Goal: Communication & Community: Answer question/provide support

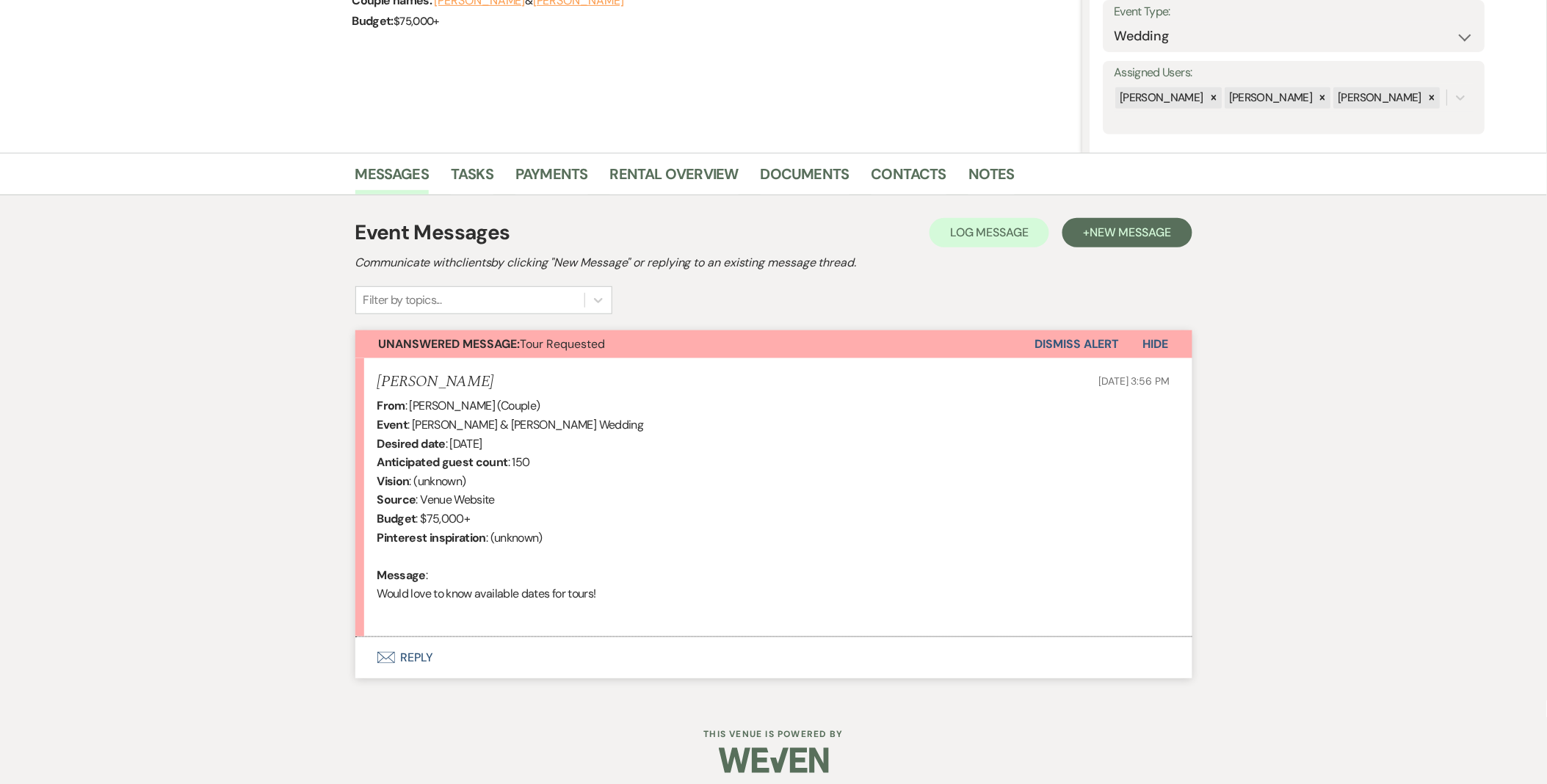
click at [419, 649] on button "Envelope Reply" at bounding box center [774, 657] width 837 height 41
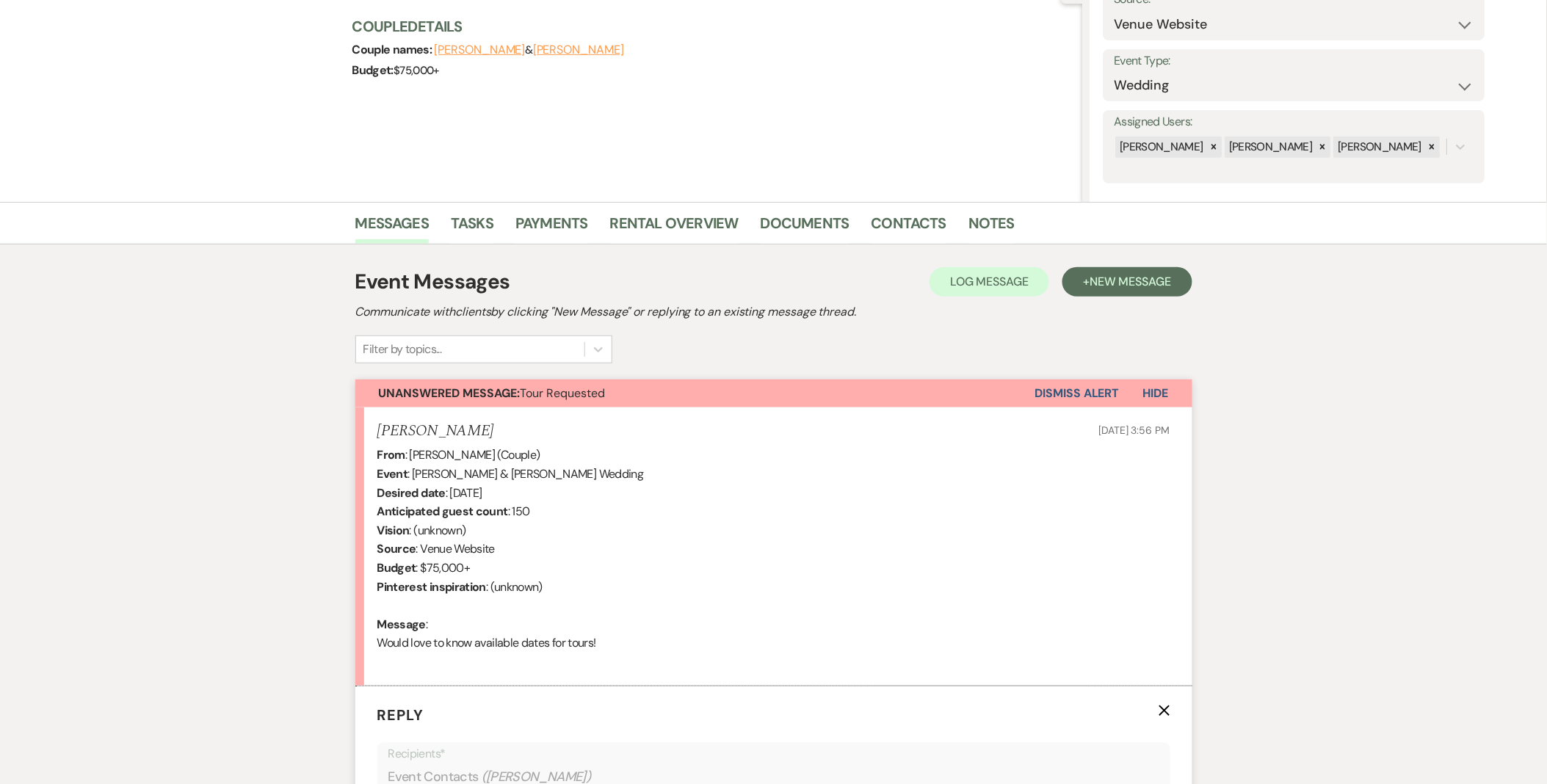
scroll to position [489, 0]
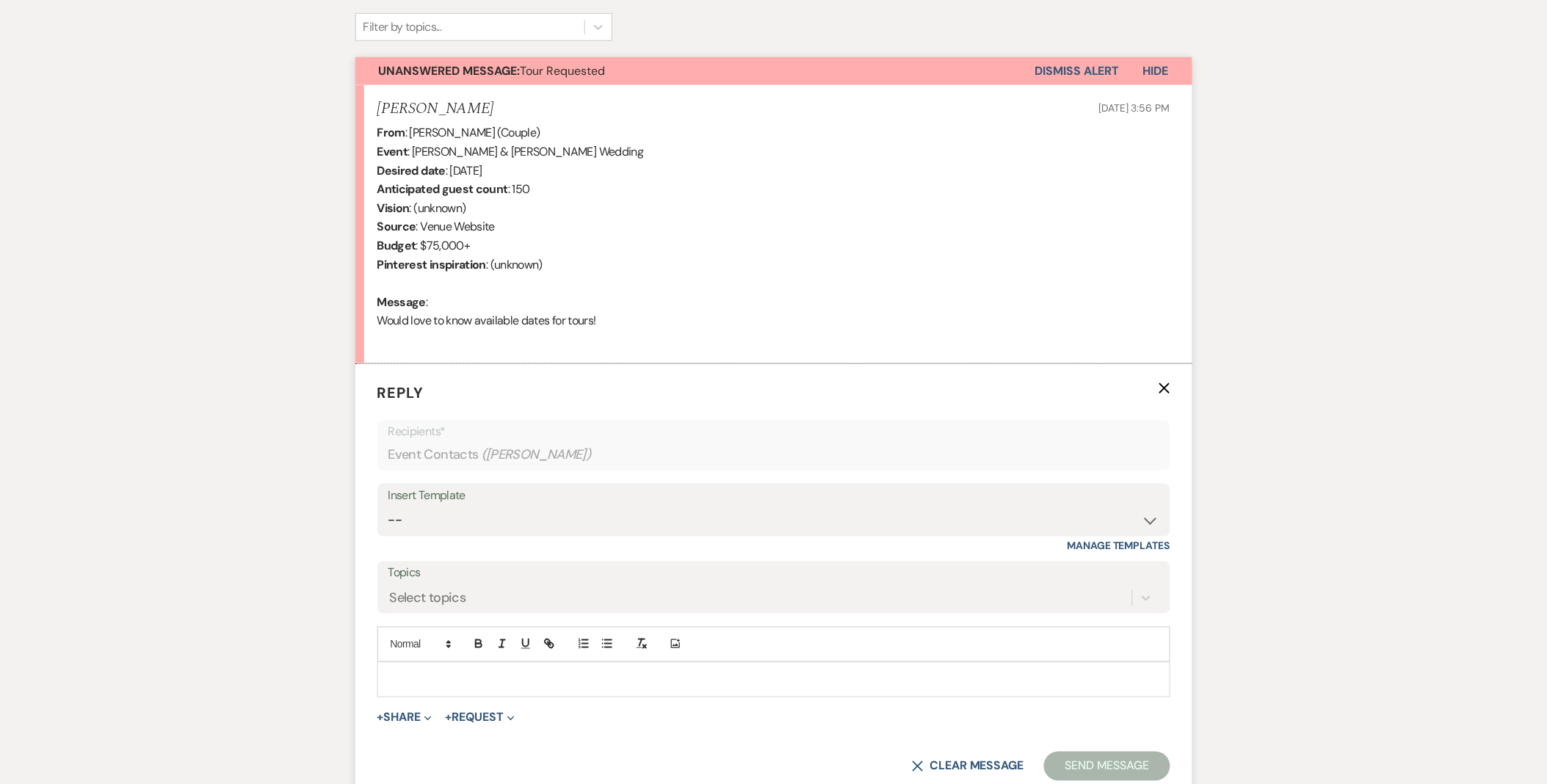
click at [423, 504] on div "Insert Template" at bounding box center [774, 495] width 771 height 21
click at [438, 517] on select "-- Weven Planning Portal Introduction (Booked Events) Initial Inquiry Response …" at bounding box center [774, 520] width 771 height 29
select select "5515"
click at [389, 506] on select "-- Weven Planning Portal Introduction (Booked Events) Initial Inquiry Response …" at bounding box center [774, 520] width 771 height 29
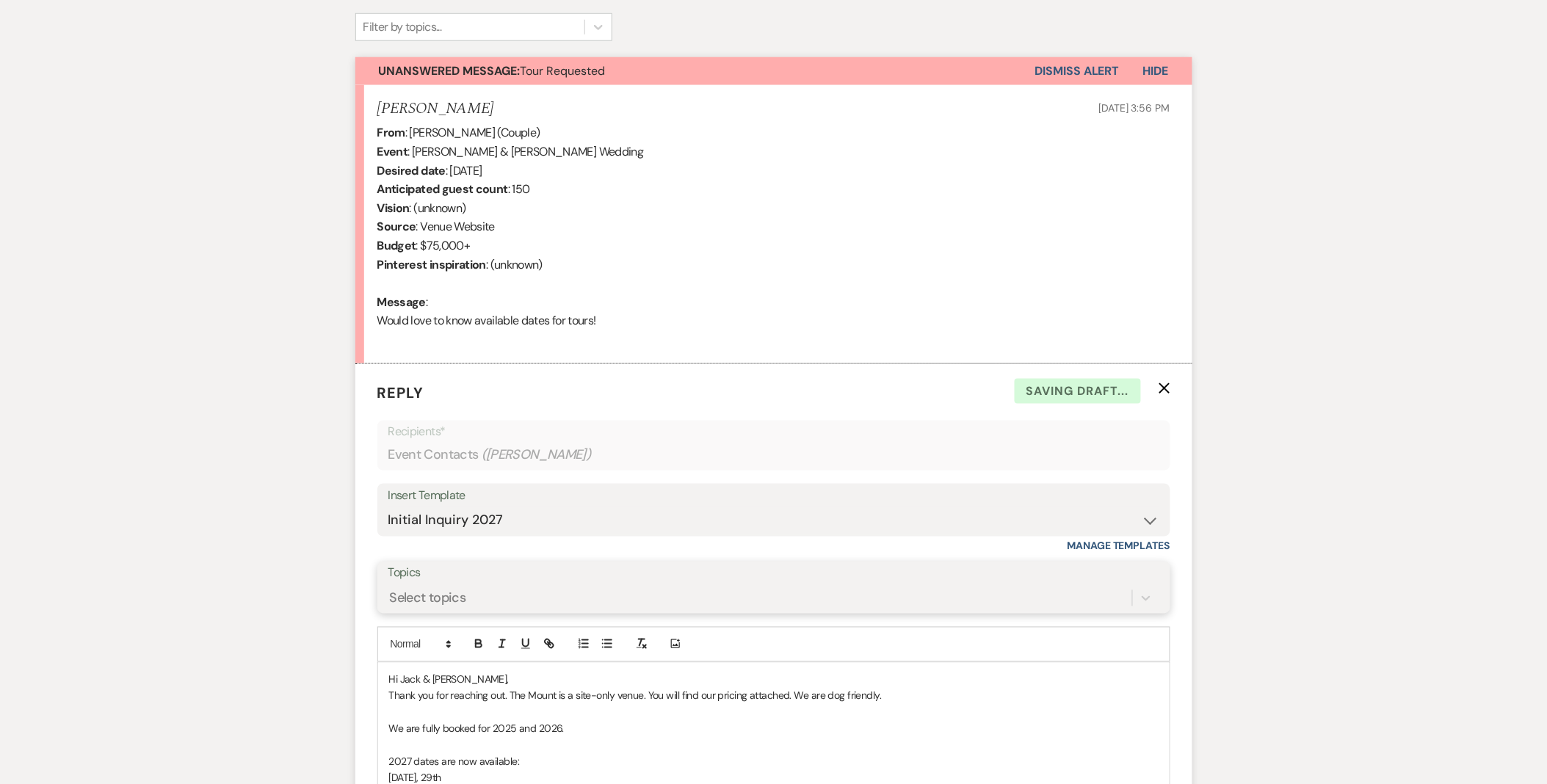
click at [481, 588] on div "Select topics" at bounding box center [774, 598] width 771 height 28
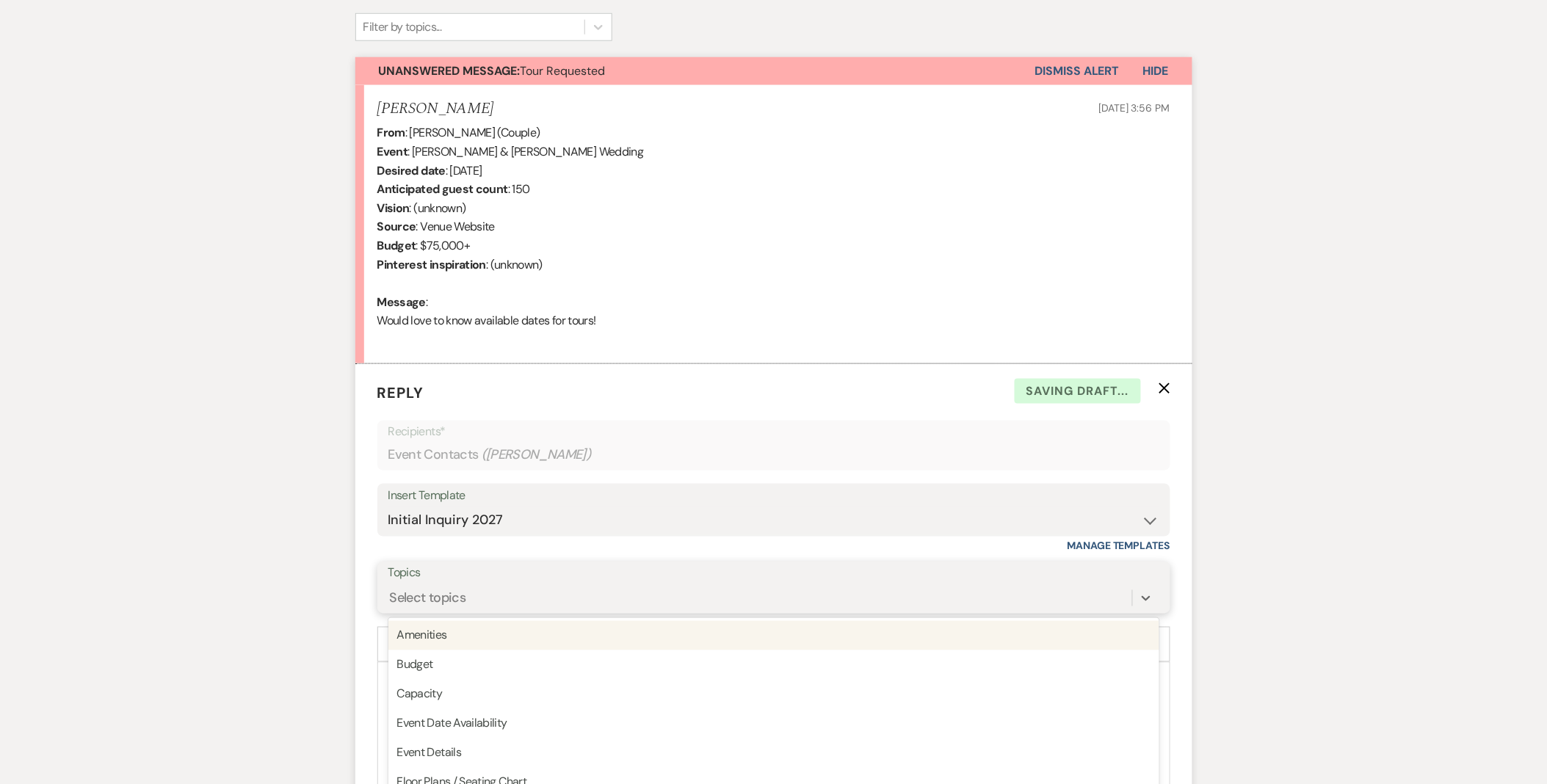
scroll to position [548, 0]
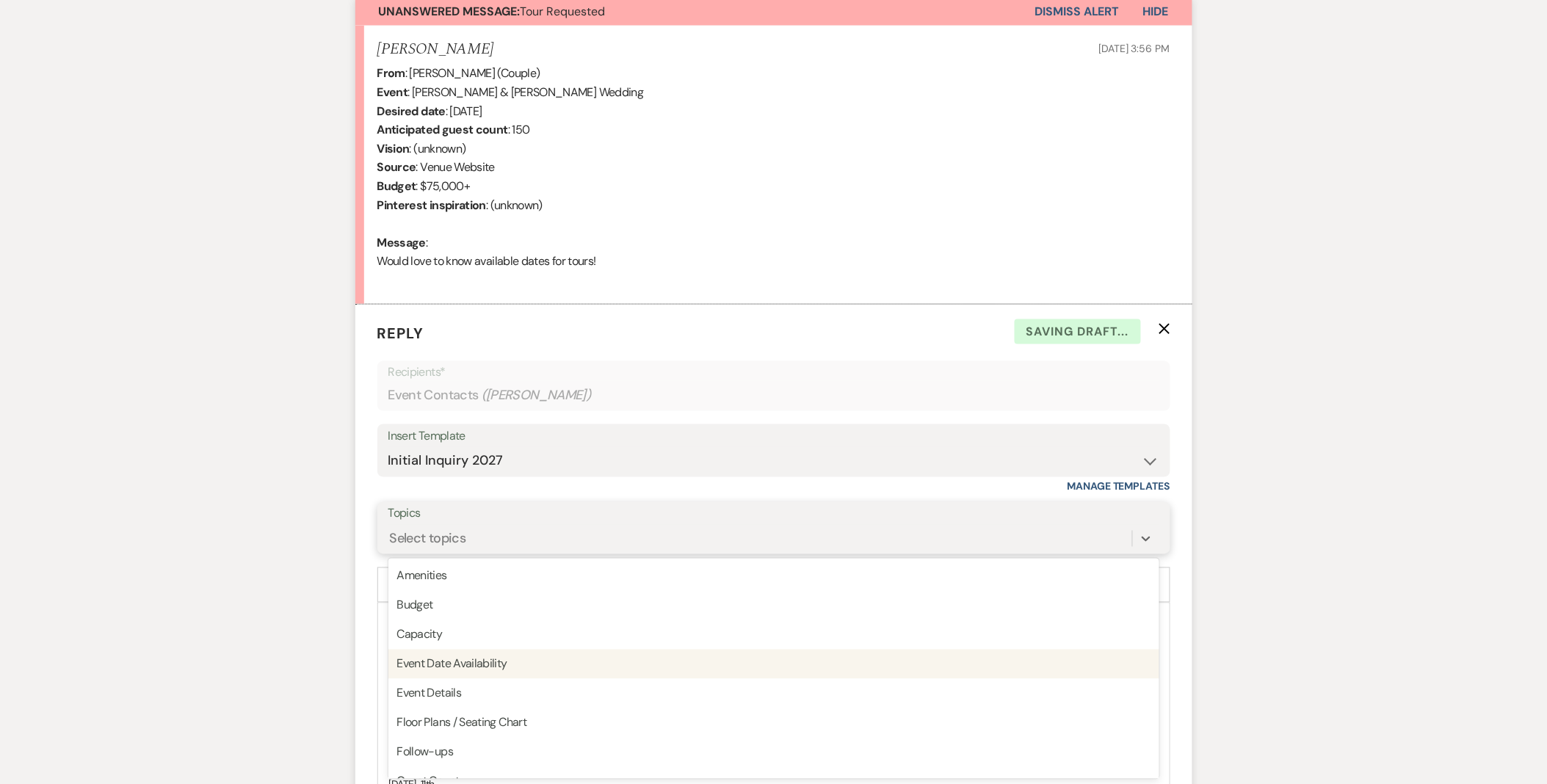
click at [495, 658] on div "Event Date Availability" at bounding box center [774, 664] width 771 height 29
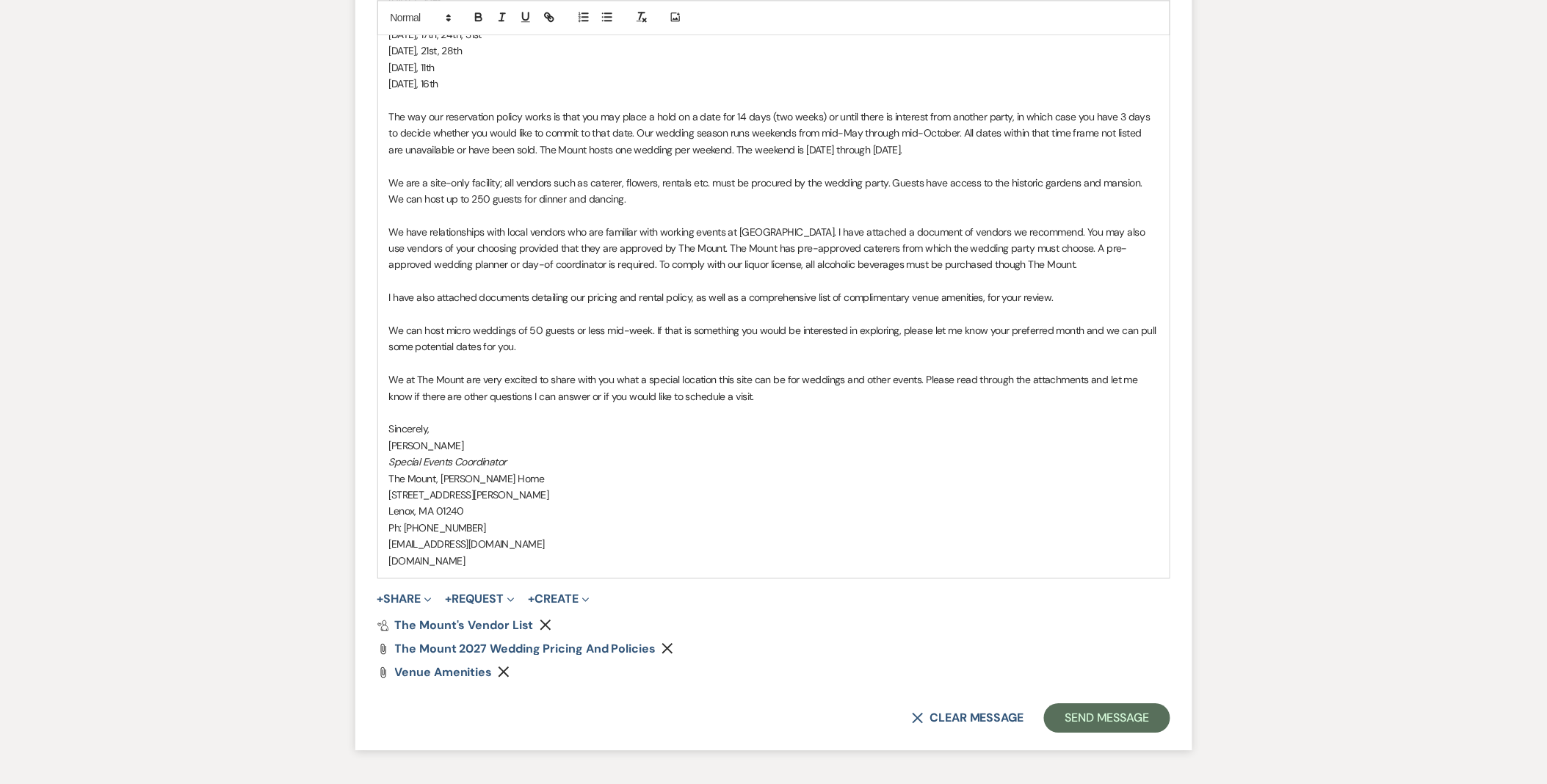
scroll to position [1283, 0]
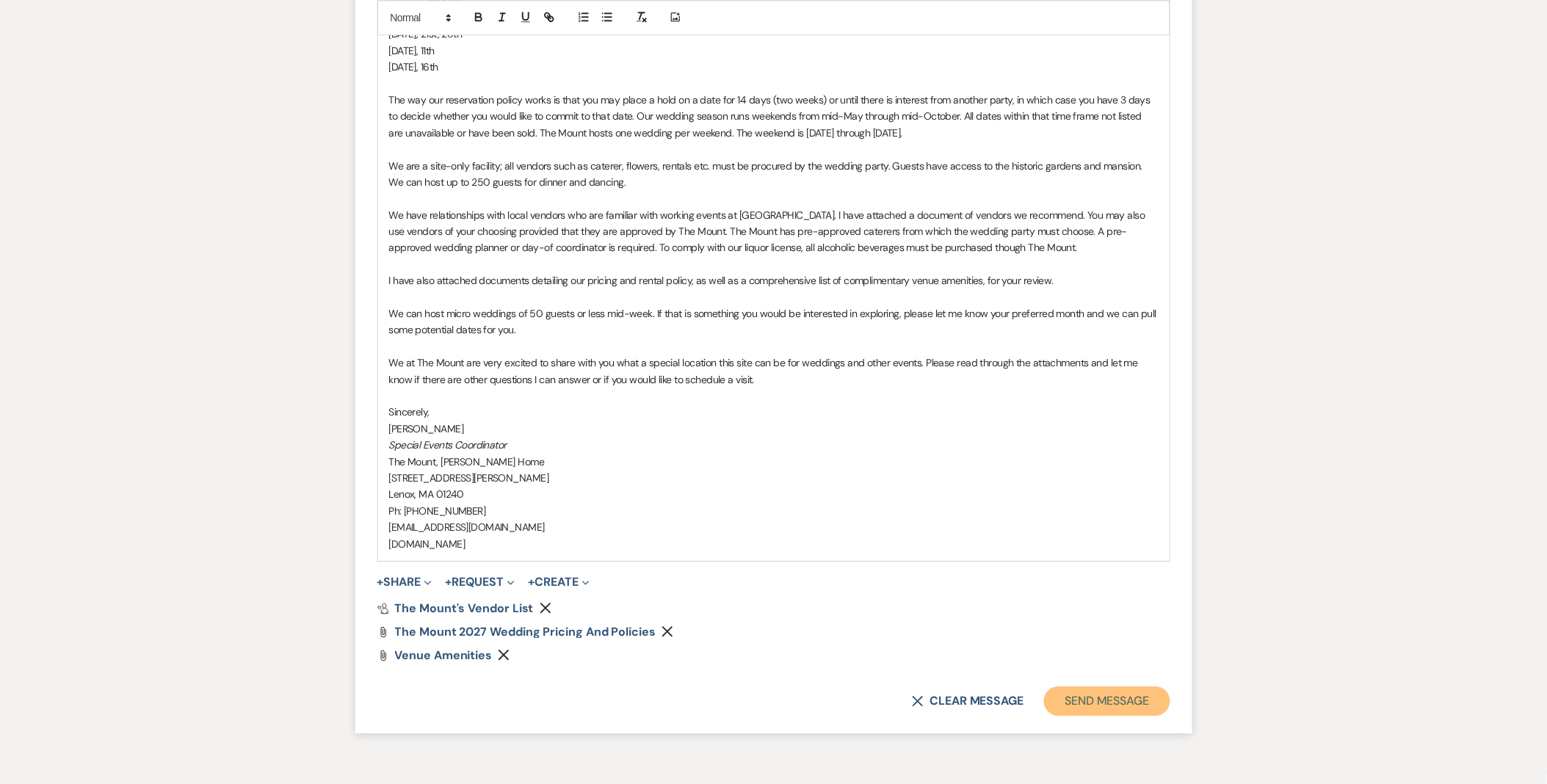
click at [1116, 699] on button "Send Message" at bounding box center [1107, 701] width 126 height 29
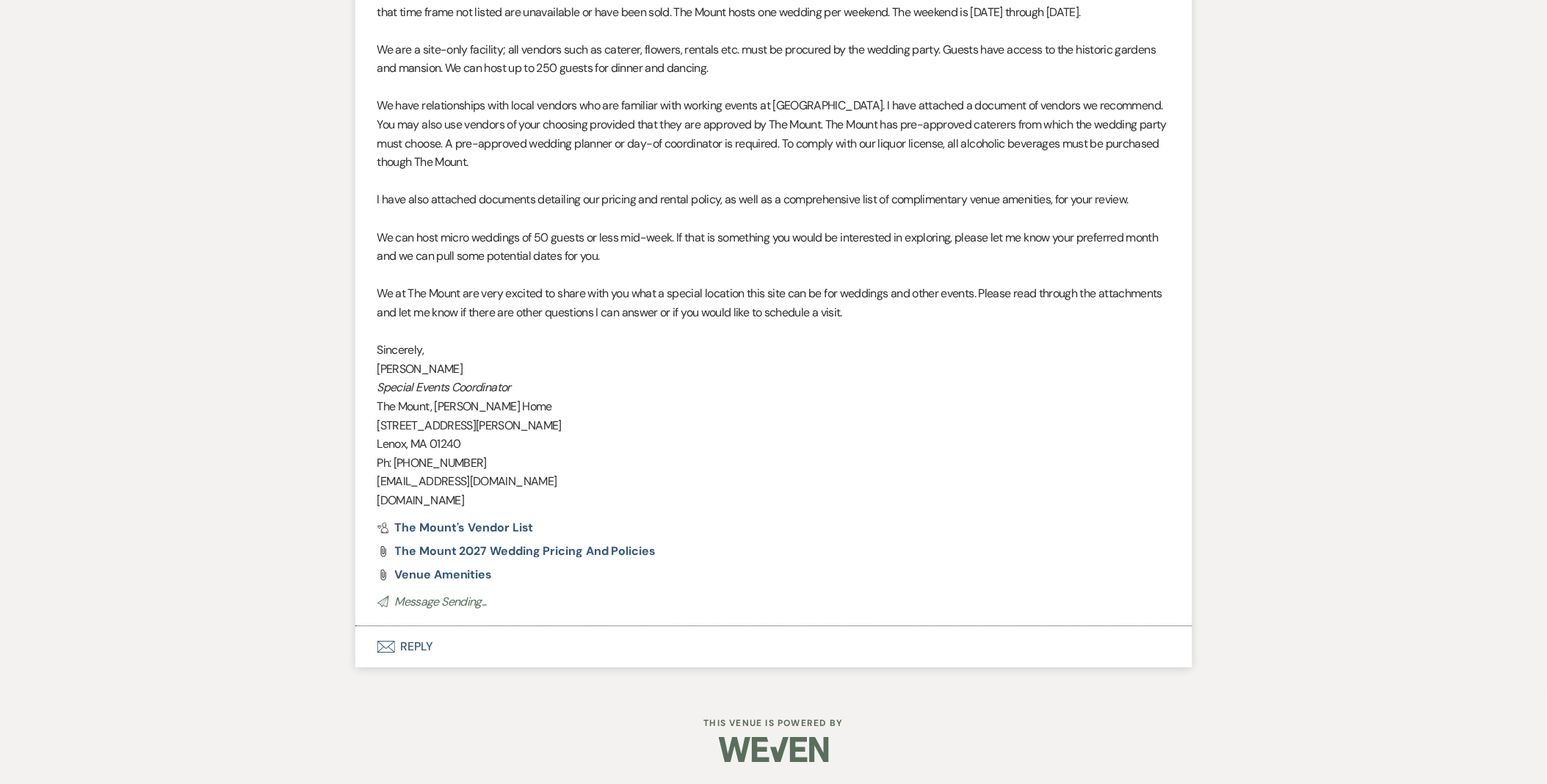
scroll to position [1211, 0]
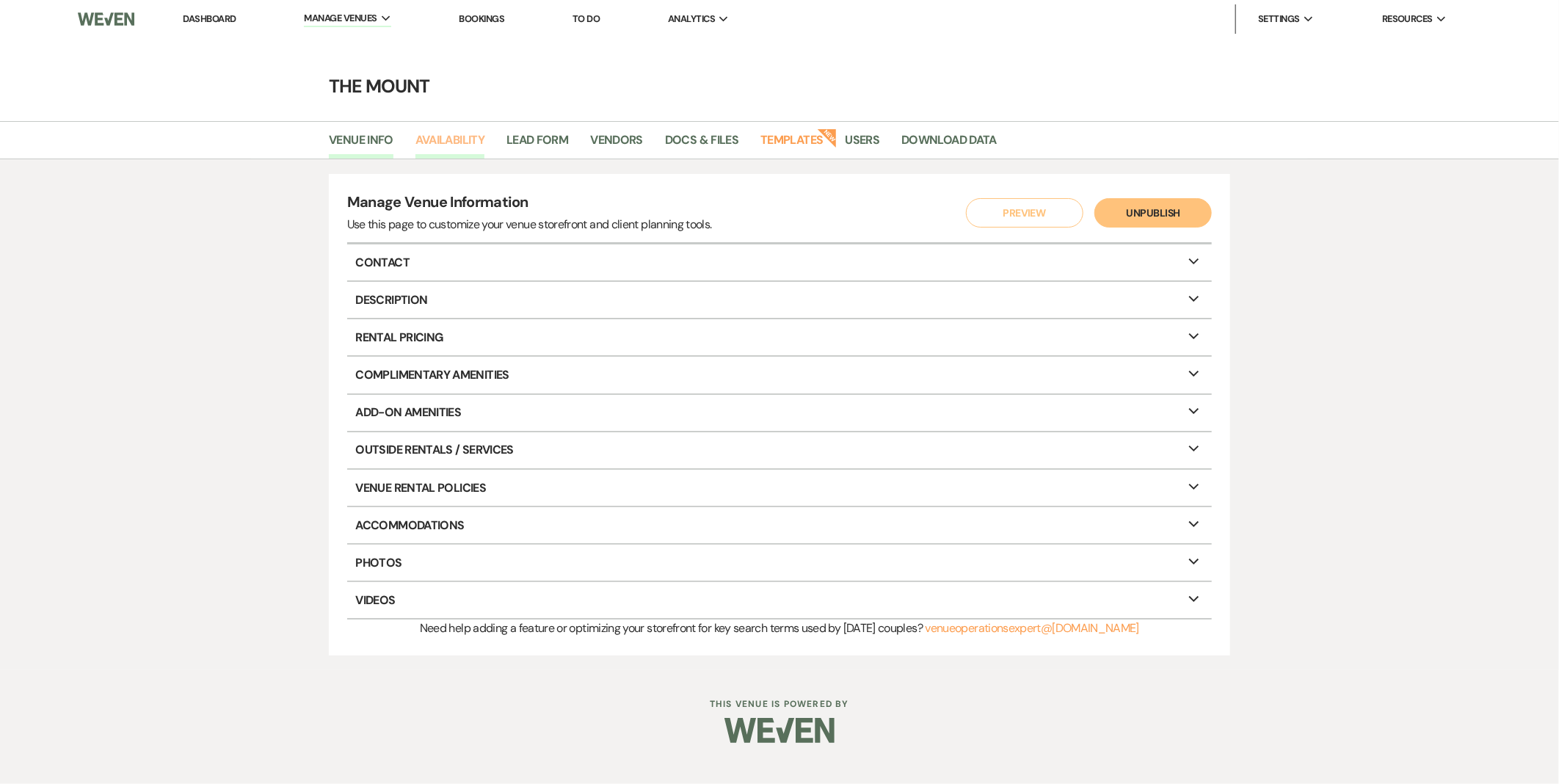
click at [471, 145] on link "Availability" at bounding box center [450, 144] width 69 height 28
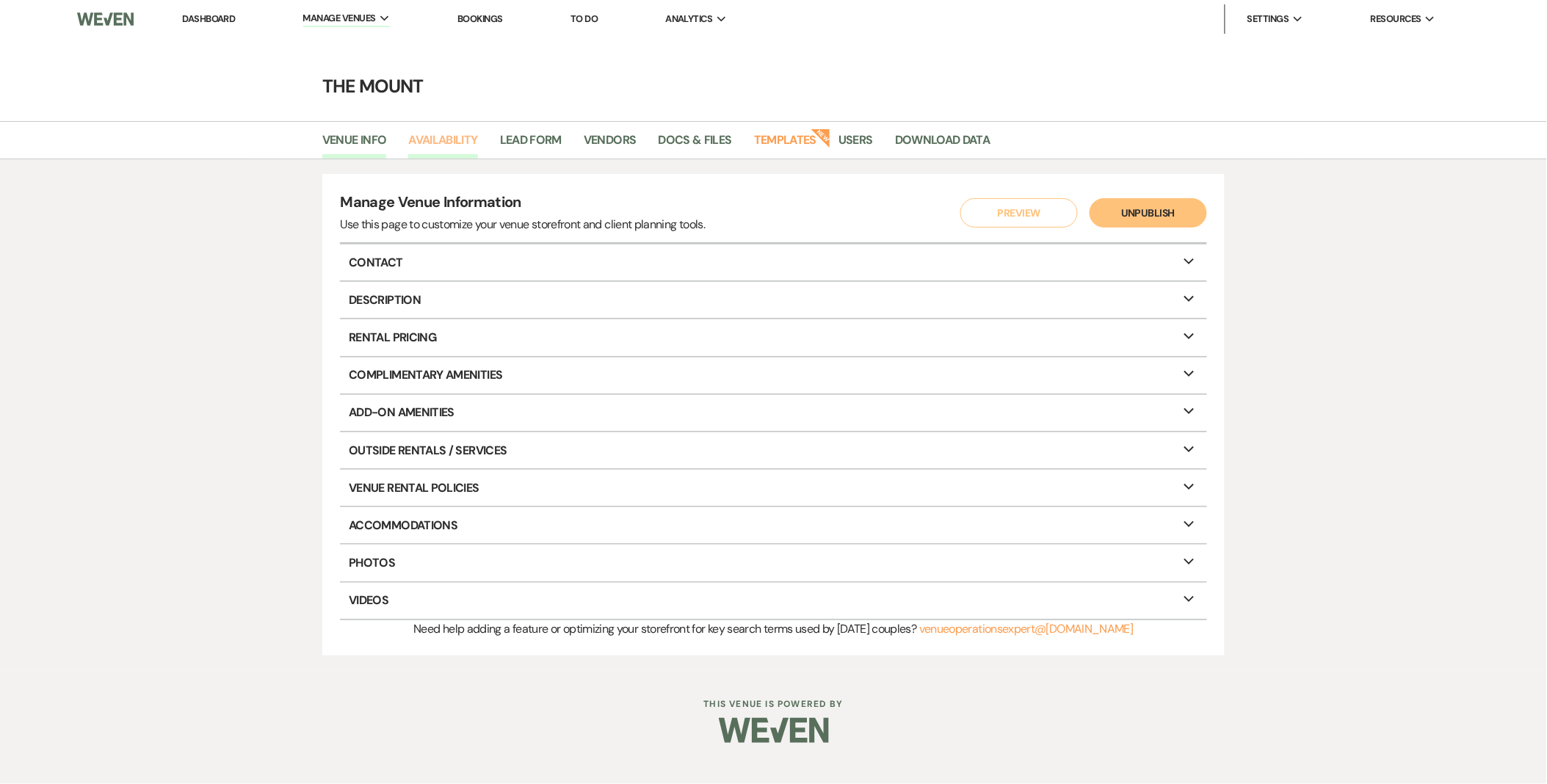
select select "3"
select select "2026"
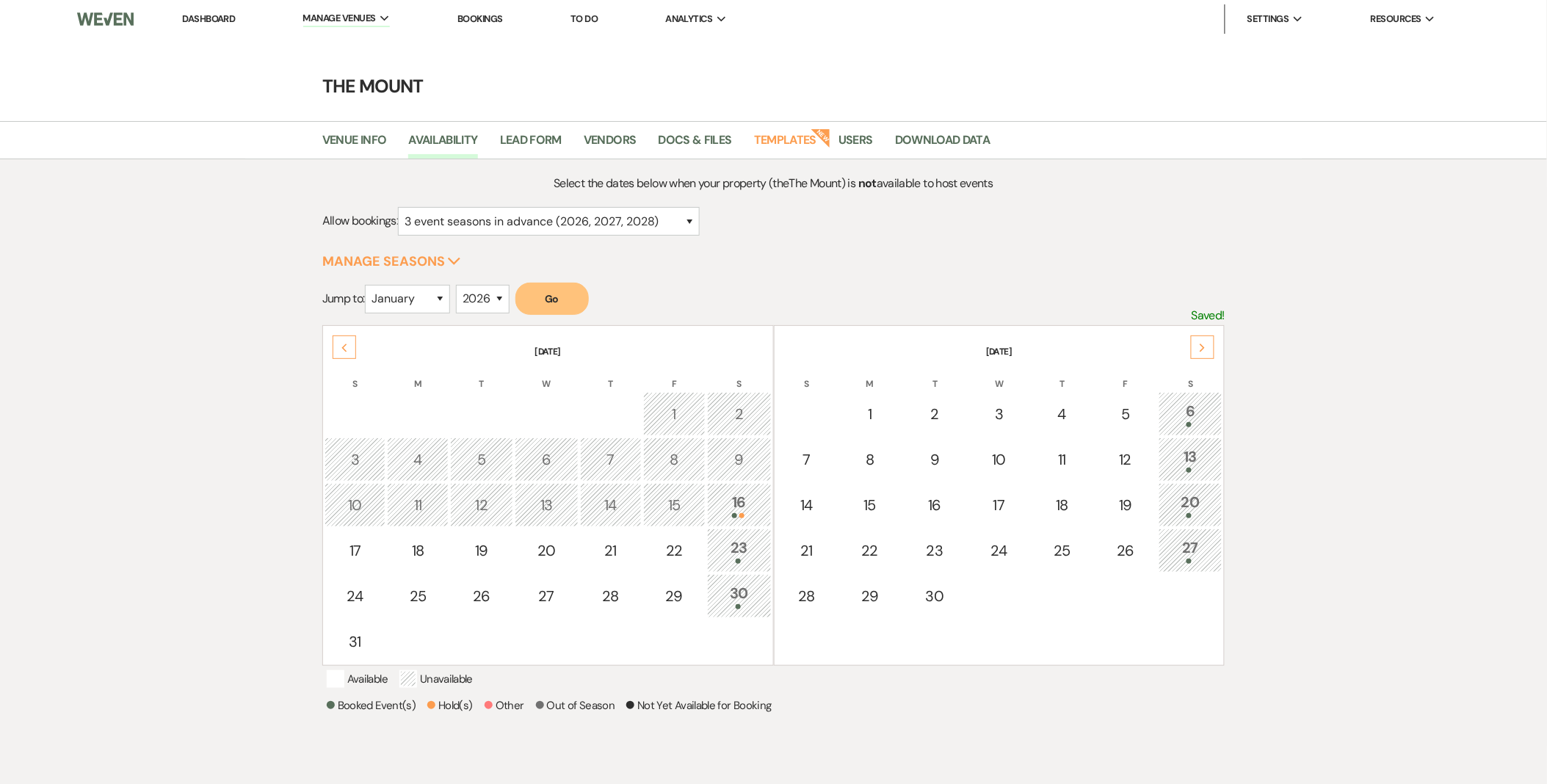
drag, startPoint x: 445, startPoint y: 295, endPoint x: 487, endPoint y: 258, distance: 56.0
click at [475, 237] on div "for just this event season (2026) for this event season and the next (2026 and …" at bounding box center [548, 227] width 302 height 40
click at [448, 302] on select "January February March April May June July August September October November De…" at bounding box center [407, 299] width 85 height 29
click at [692, 272] on div "Select the dates below when your property (the The Mount ) is not available to …" at bounding box center [774, 501] width 903 height 655
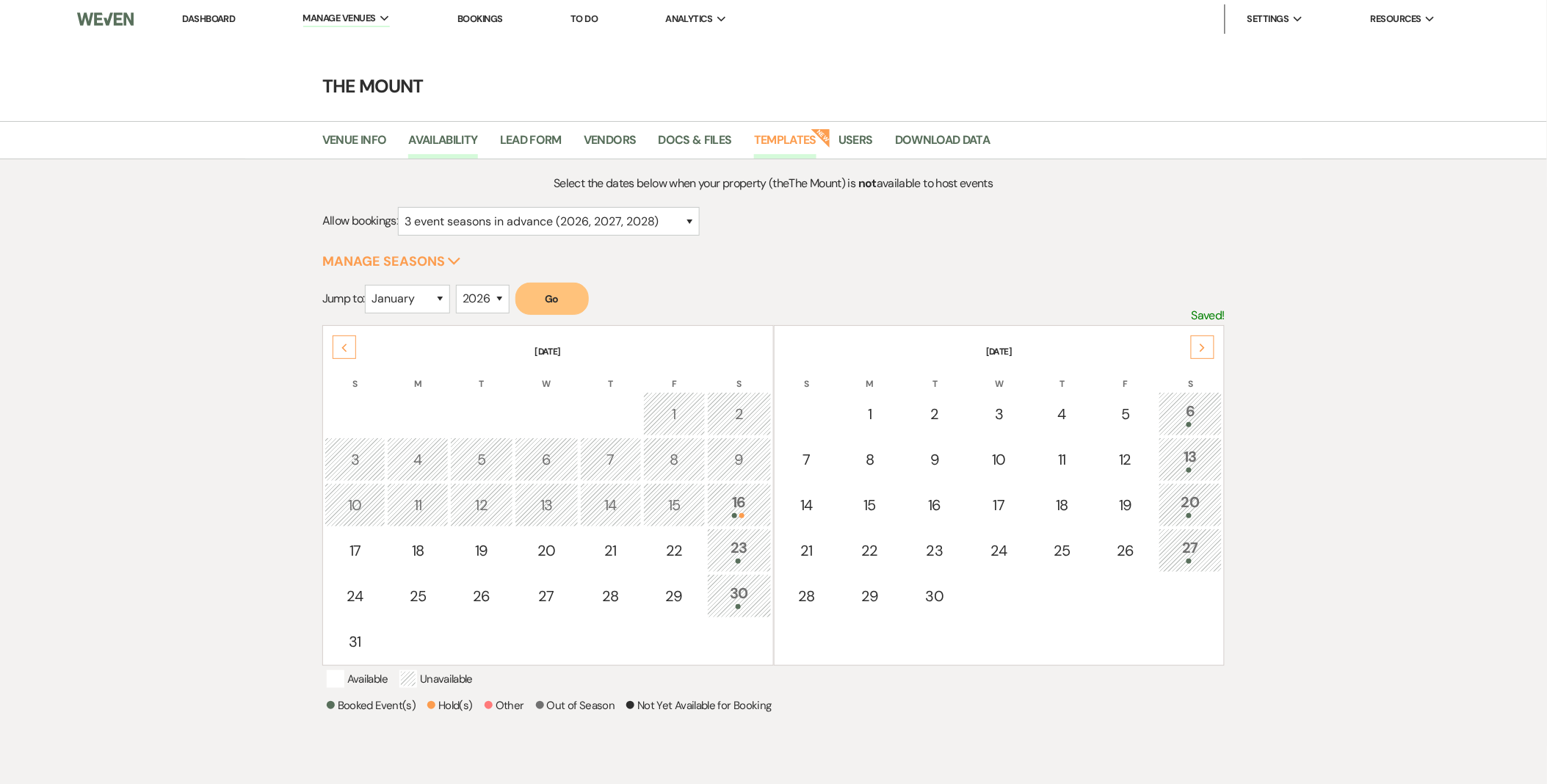
click at [802, 131] on link "Templates" at bounding box center [785, 144] width 62 height 28
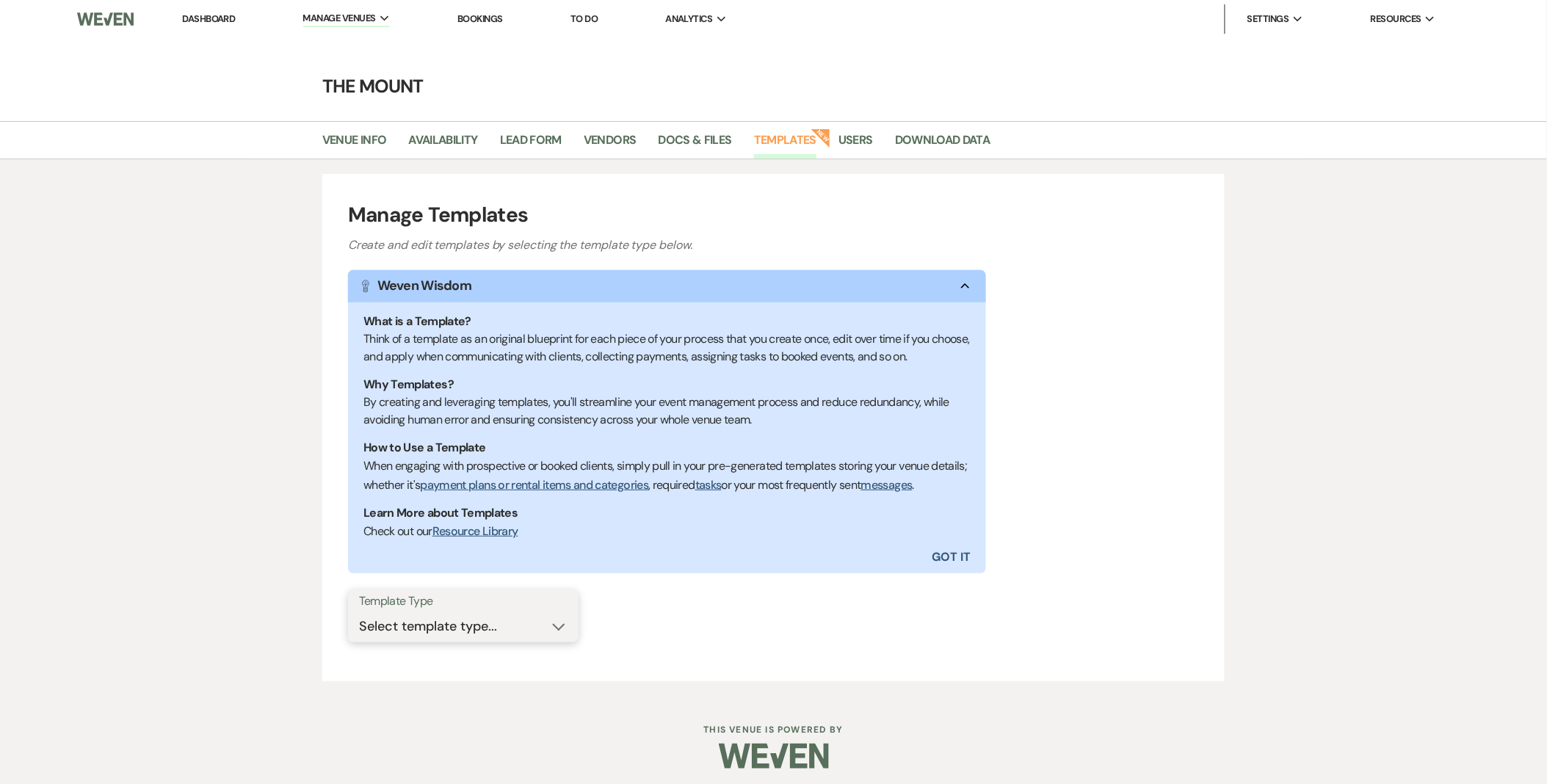
click at [406, 623] on select "Select template type... Task List Message Templates Payment Plan Inventory Item…" at bounding box center [464, 626] width 208 height 29
select select "Message Templates"
click at [359, 612] on select "Select template type... Task List Message Templates Payment Plan Inventory Item…" at bounding box center [464, 626] width 208 height 29
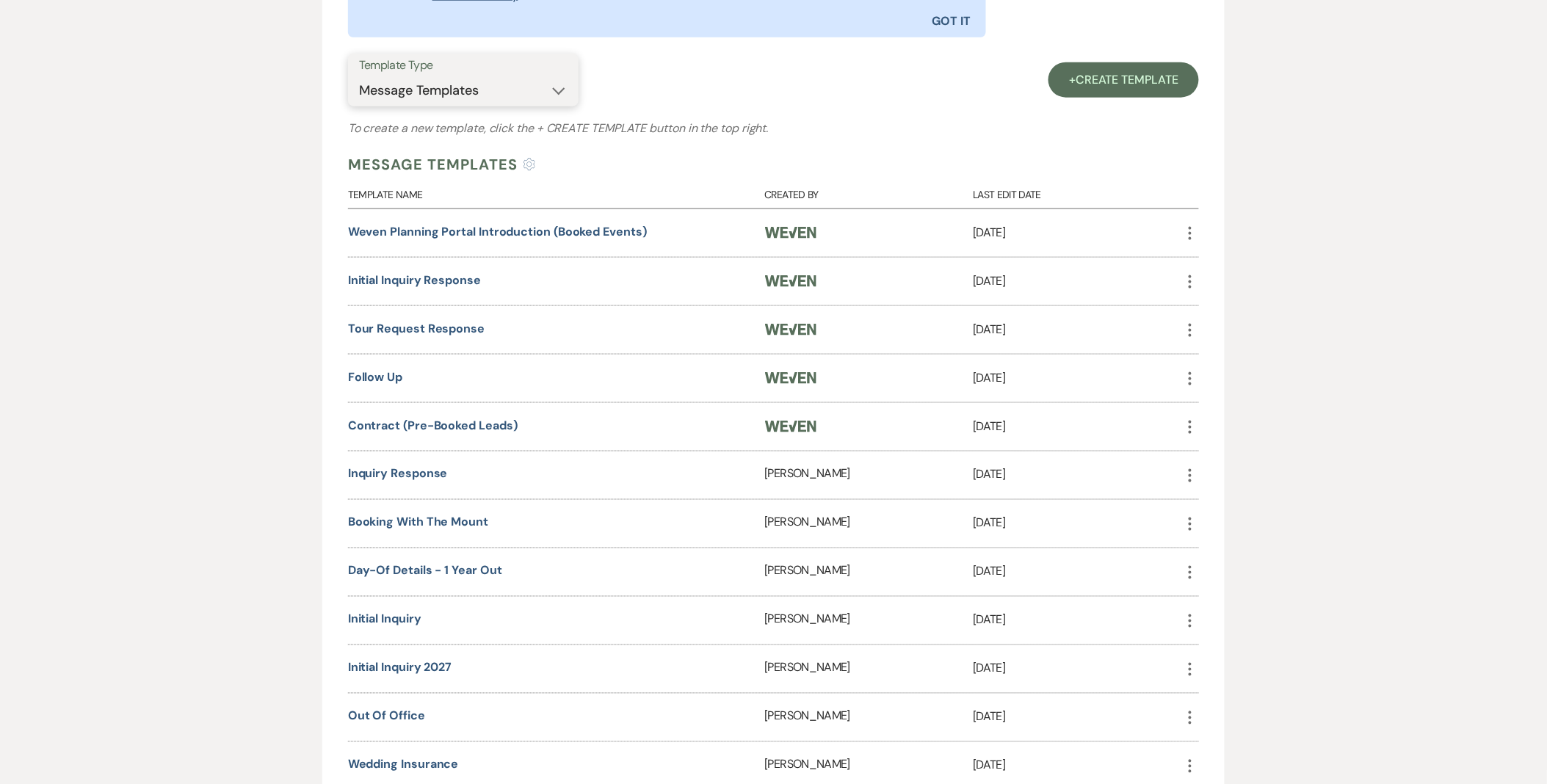
scroll to position [570, 0]
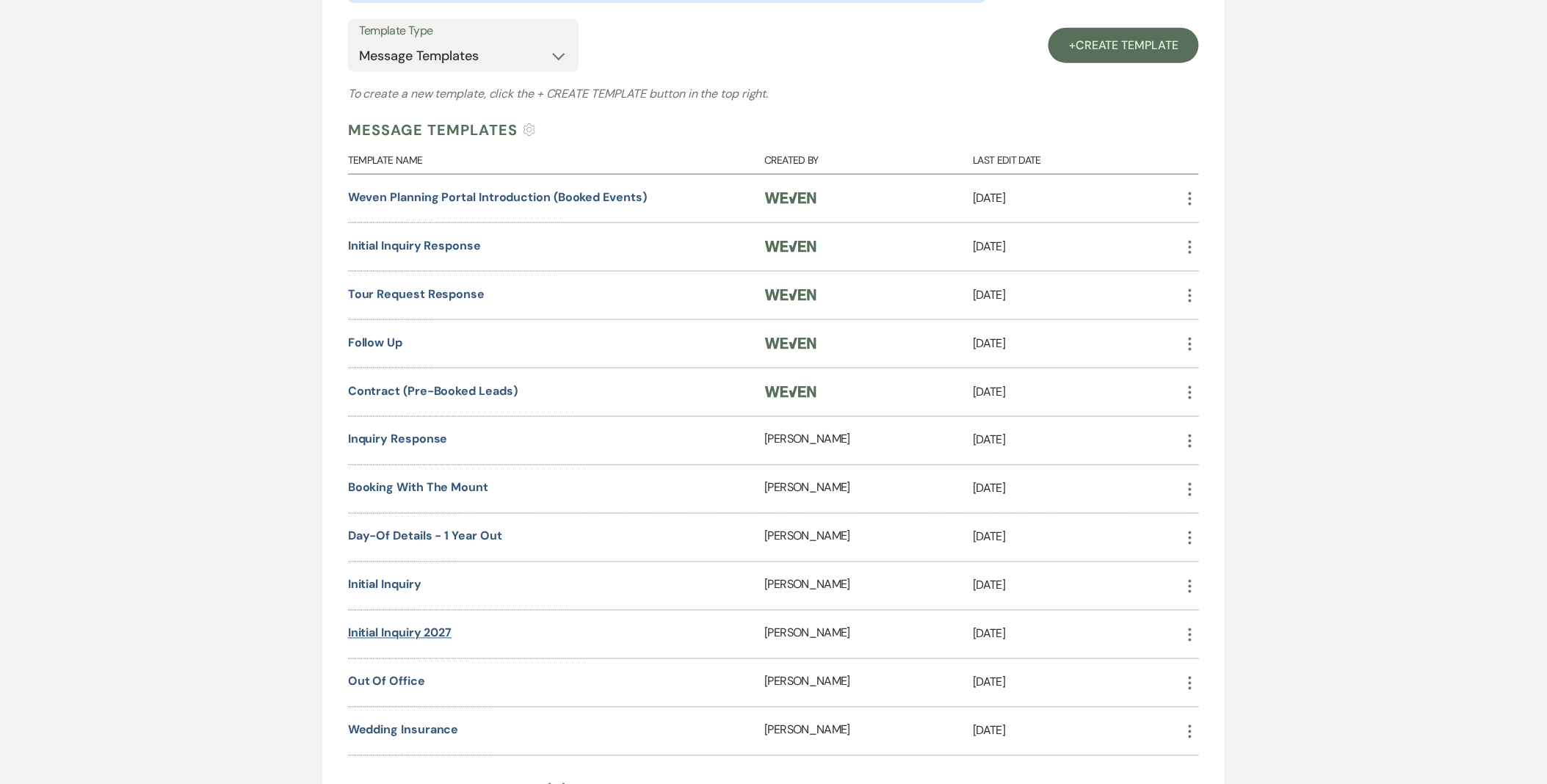
click at [448, 634] on link "Initial Inquiry 2027" at bounding box center [399, 633] width 103 height 15
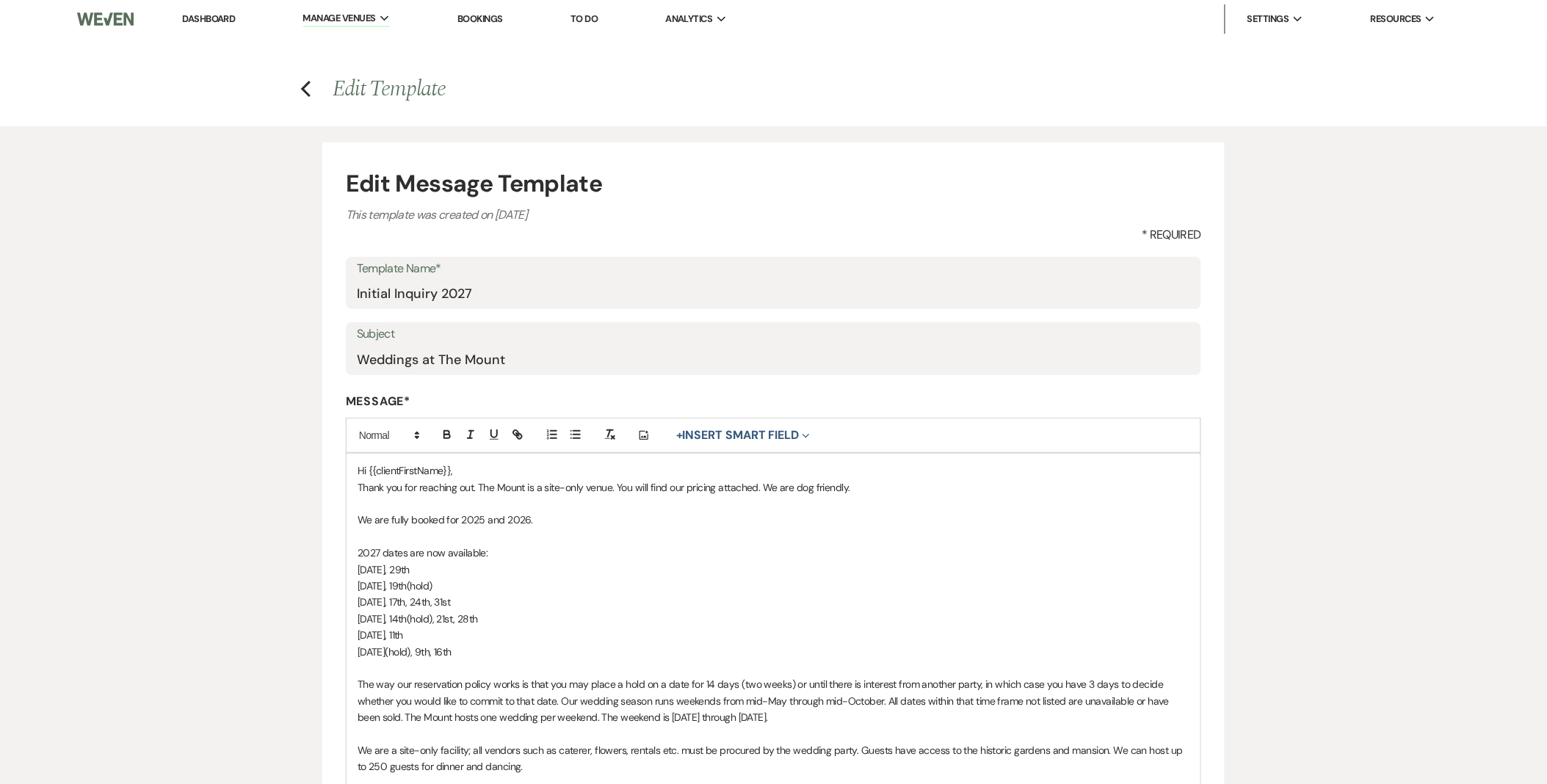
click at [458, 624] on span "August 7th, 14th(hold), 21st, 28th" at bounding box center [417, 619] width 120 height 13
click at [443, 649] on span "October 2nd(hold), 9th, 16th" at bounding box center [405, 652] width 94 height 13
click at [541, 578] on p "June 5th, 19th(hold)" at bounding box center [774, 585] width 832 height 16
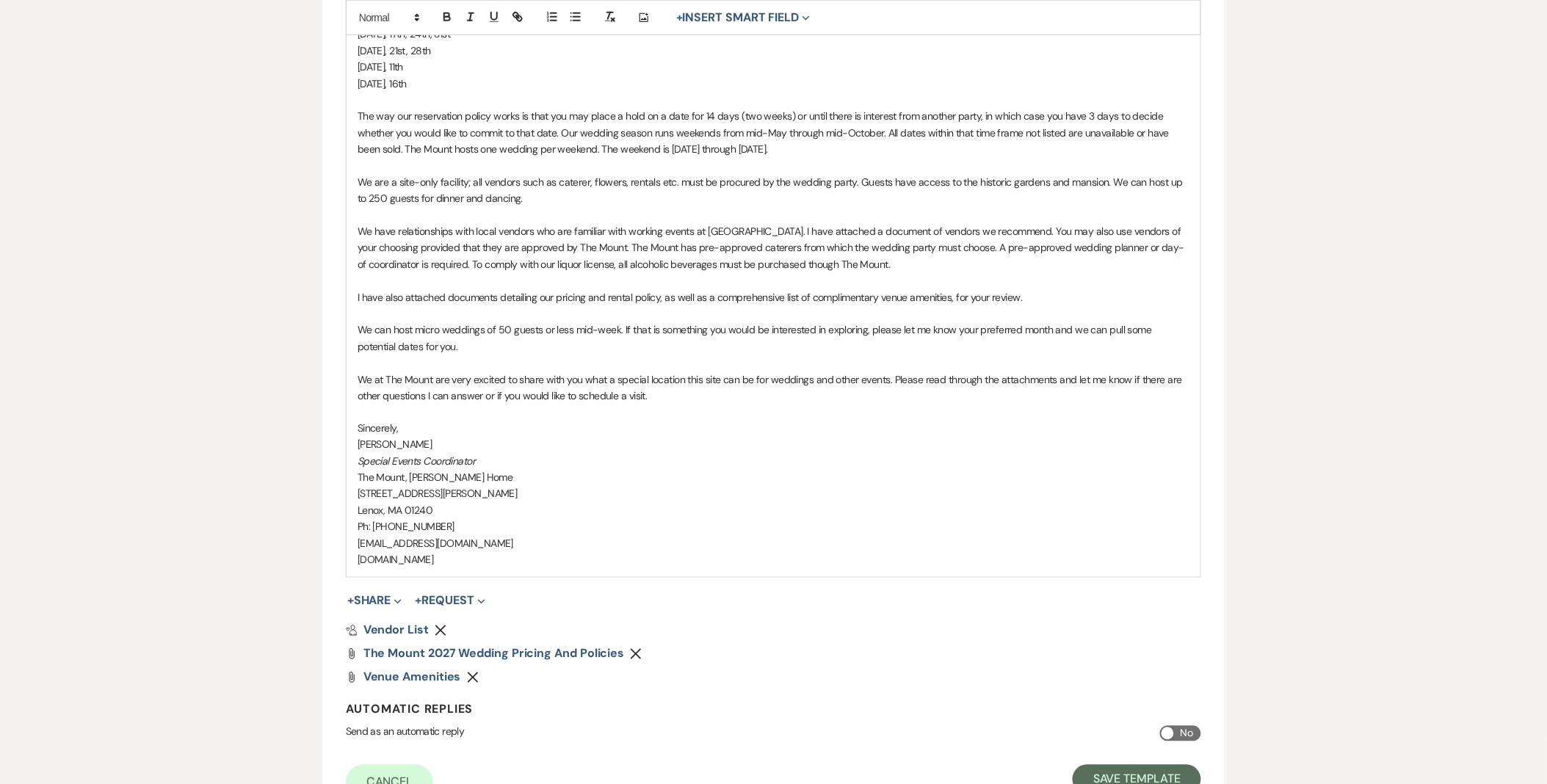
scroll to position [700, 0]
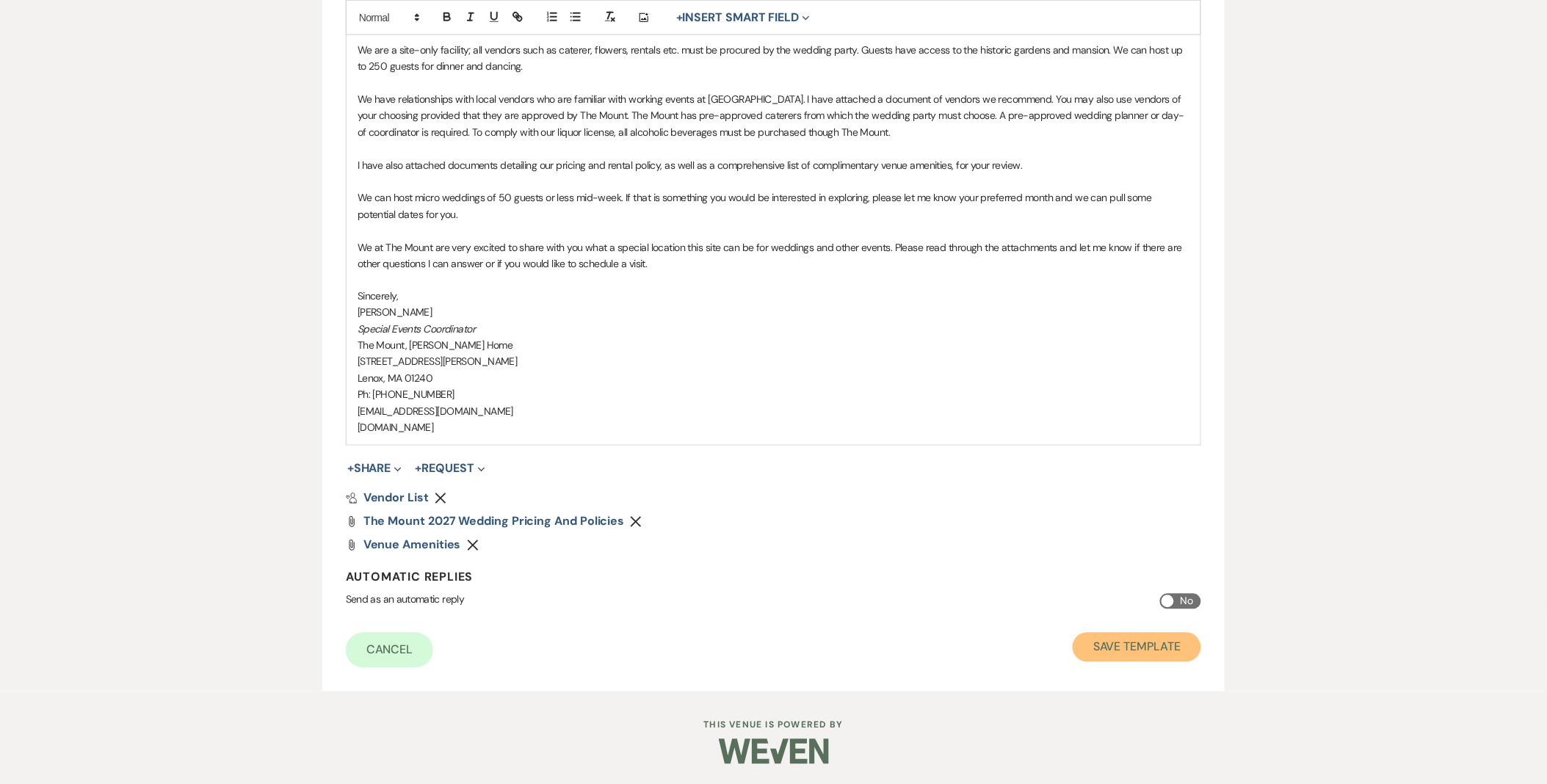
click at [1178, 647] on button "Save Template" at bounding box center [1137, 647] width 128 height 29
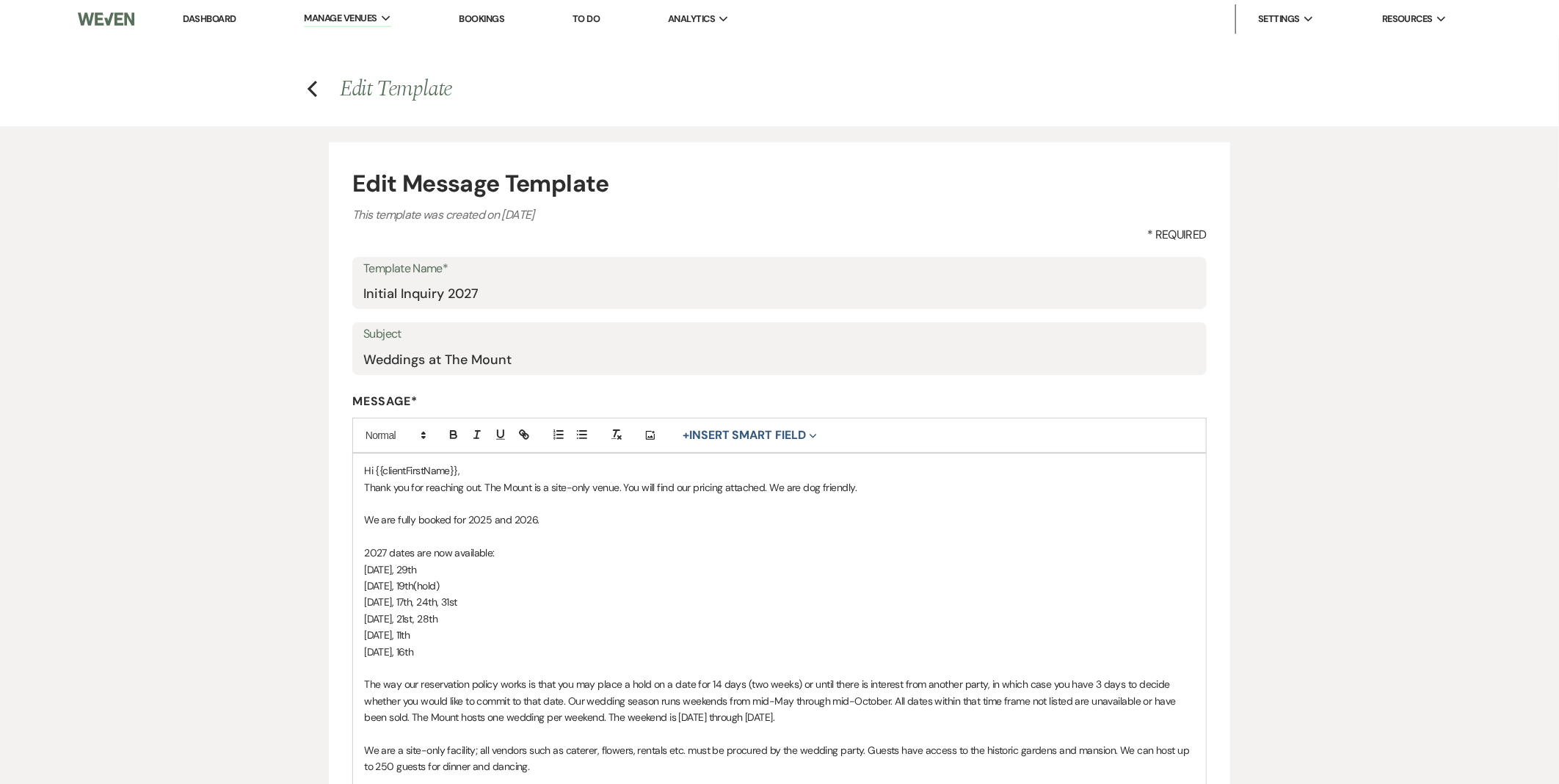
select select "Message Templates"
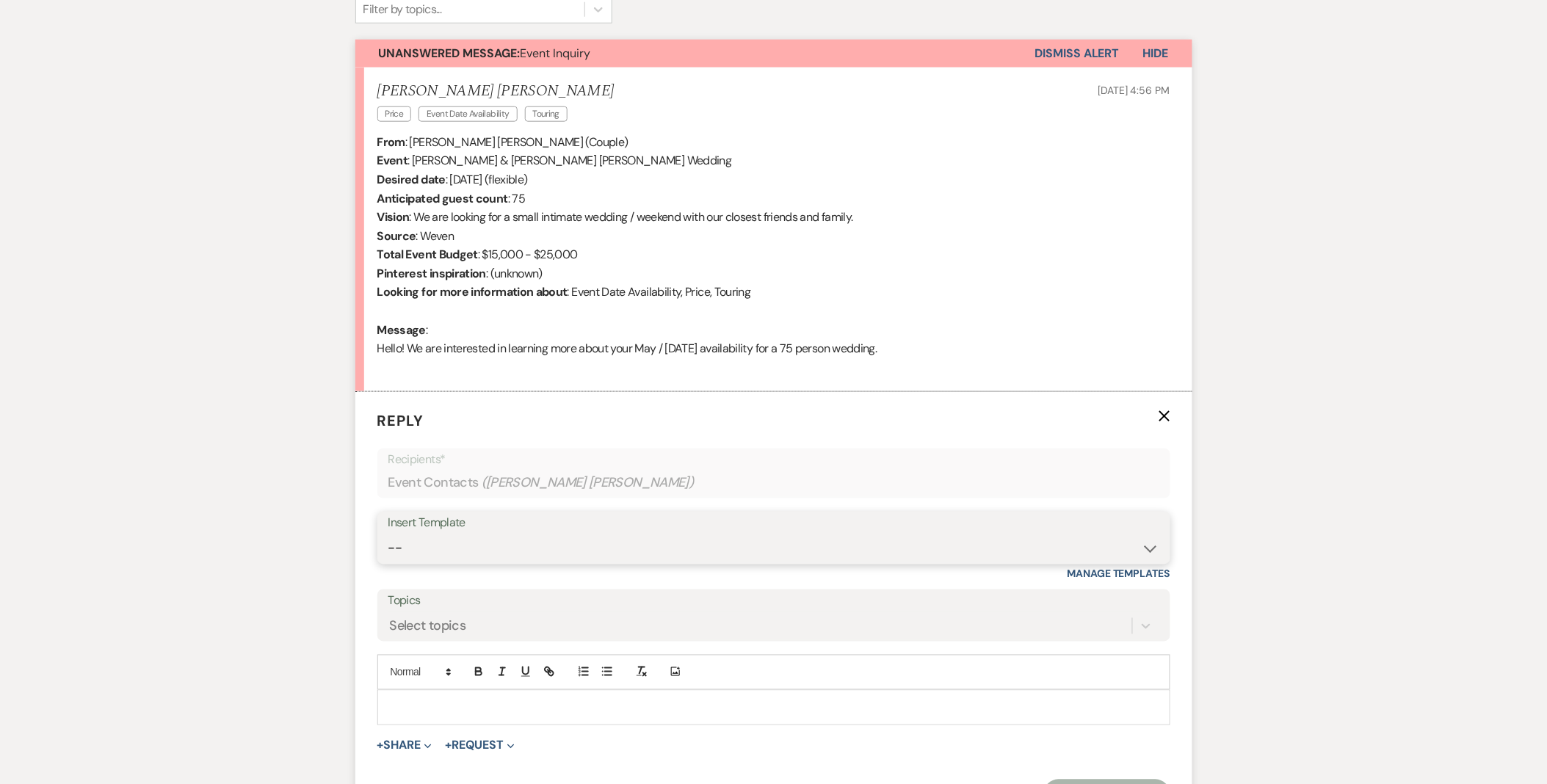
click at [424, 552] on select "-- Weven Planning Portal Introduction (Booked Events) Initial Inquiry Response …" at bounding box center [774, 549] width 771 height 29
select select "5515"
click at [389, 535] on select "-- Weven Planning Portal Introduction (Booked Events) Initial Inquiry Response …" at bounding box center [774, 549] width 771 height 29
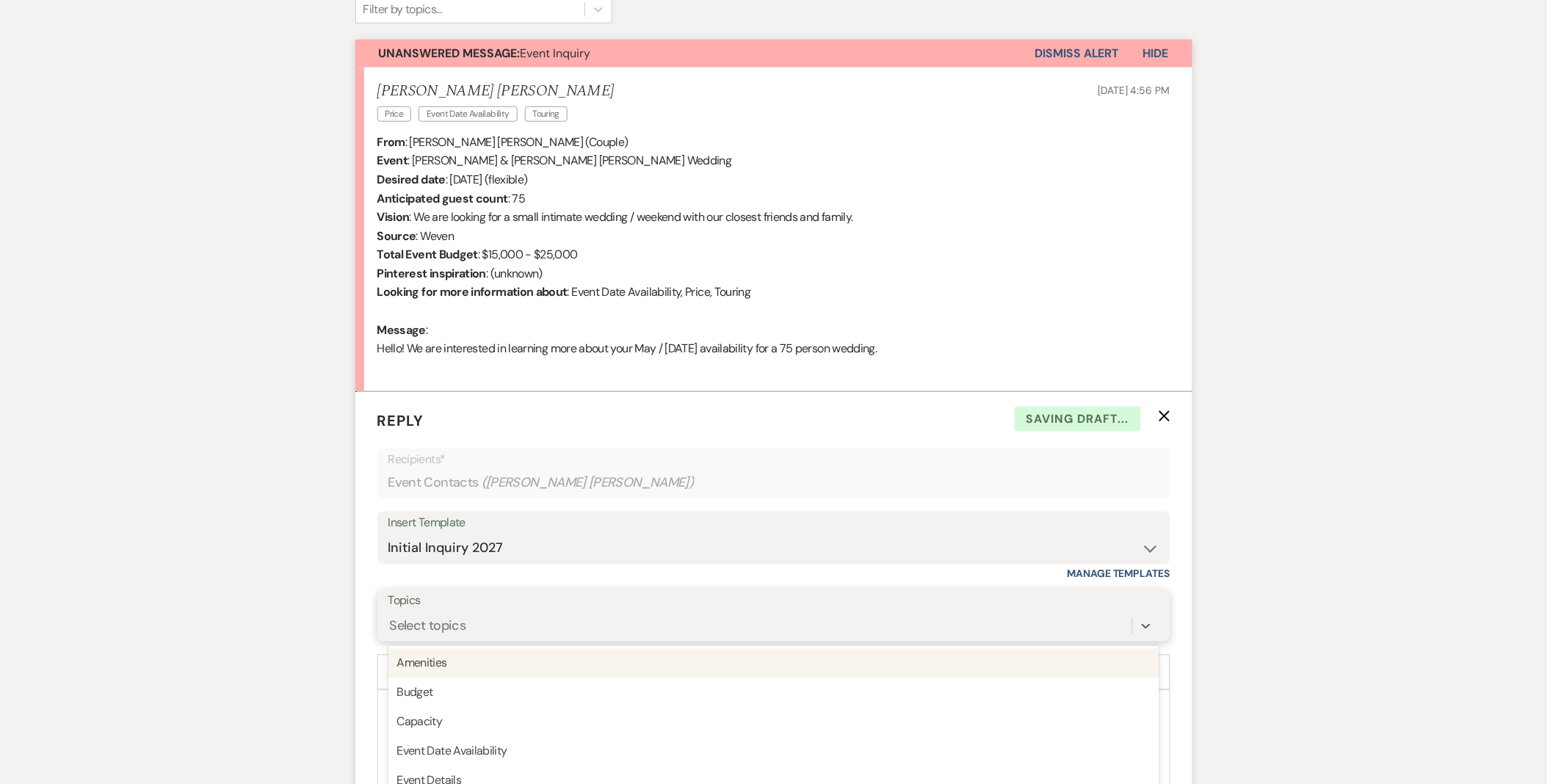
click at [445, 624] on div "option Amenities focused, 1 of 20. 20 results available. Use Up and Down to cho…" at bounding box center [774, 625] width 771 height 28
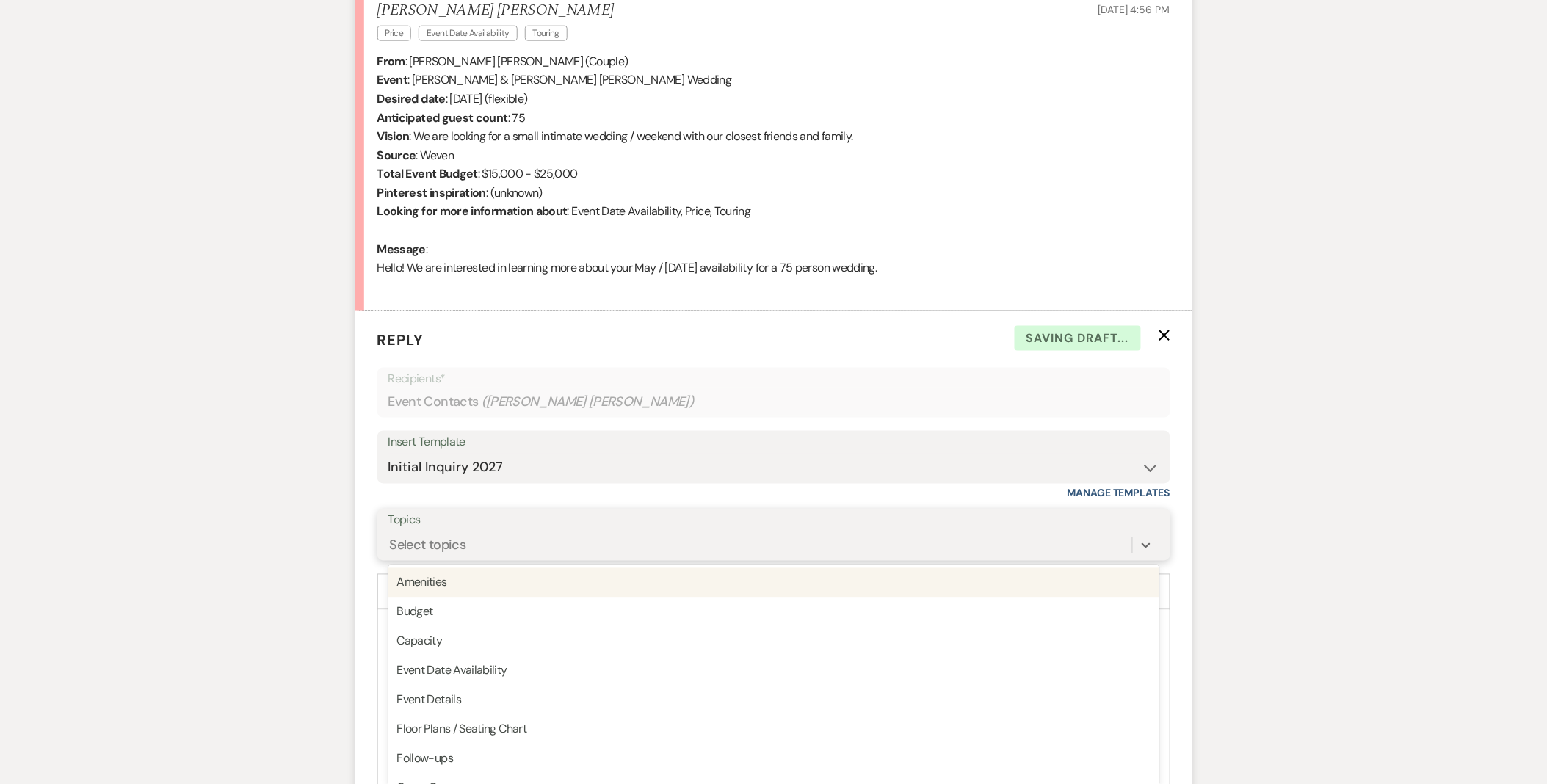
scroll to position [594, 0]
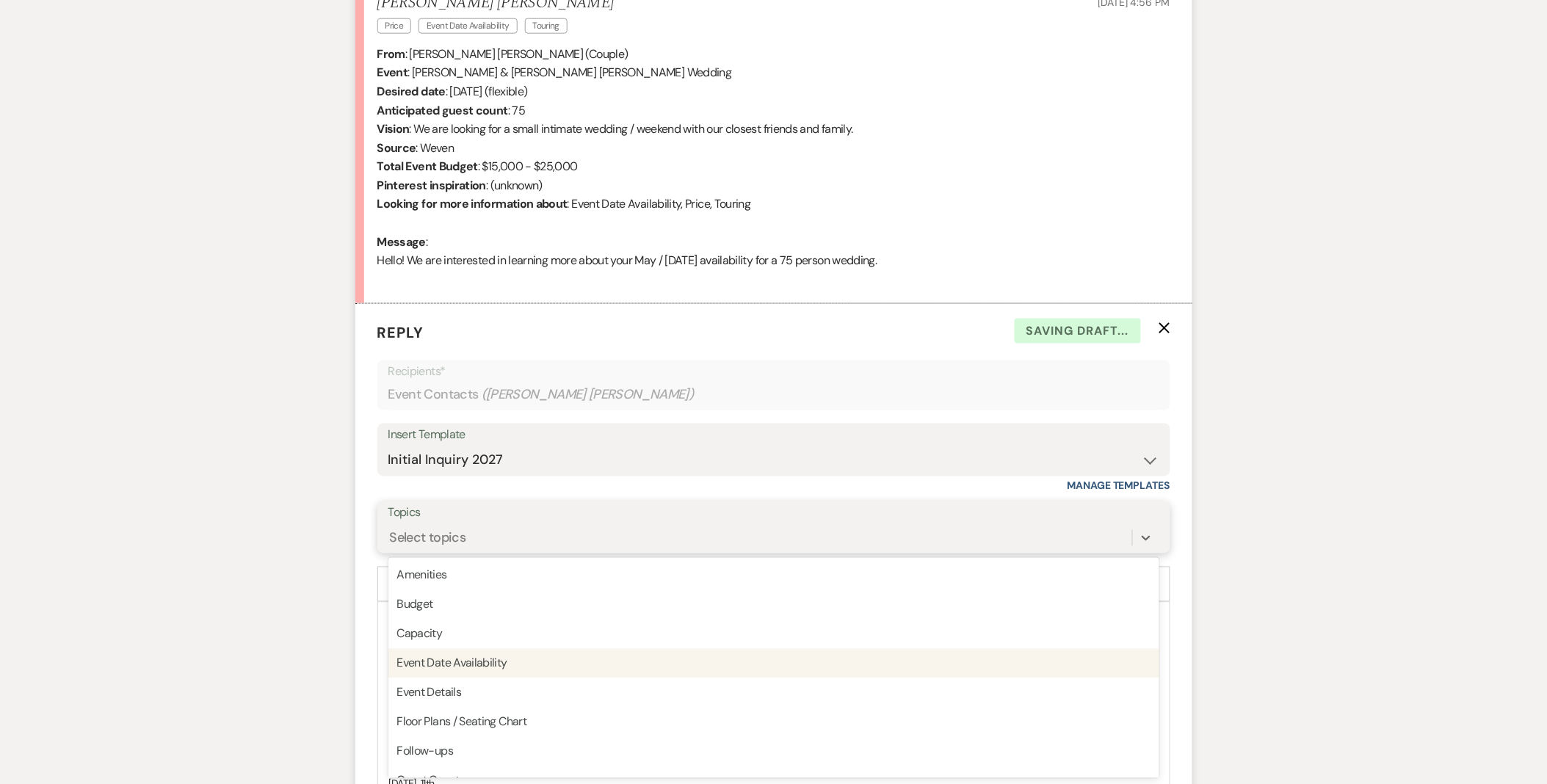
click at [453, 656] on div "Event Date Availability" at bounding box center [774, 663] width 771 height 29
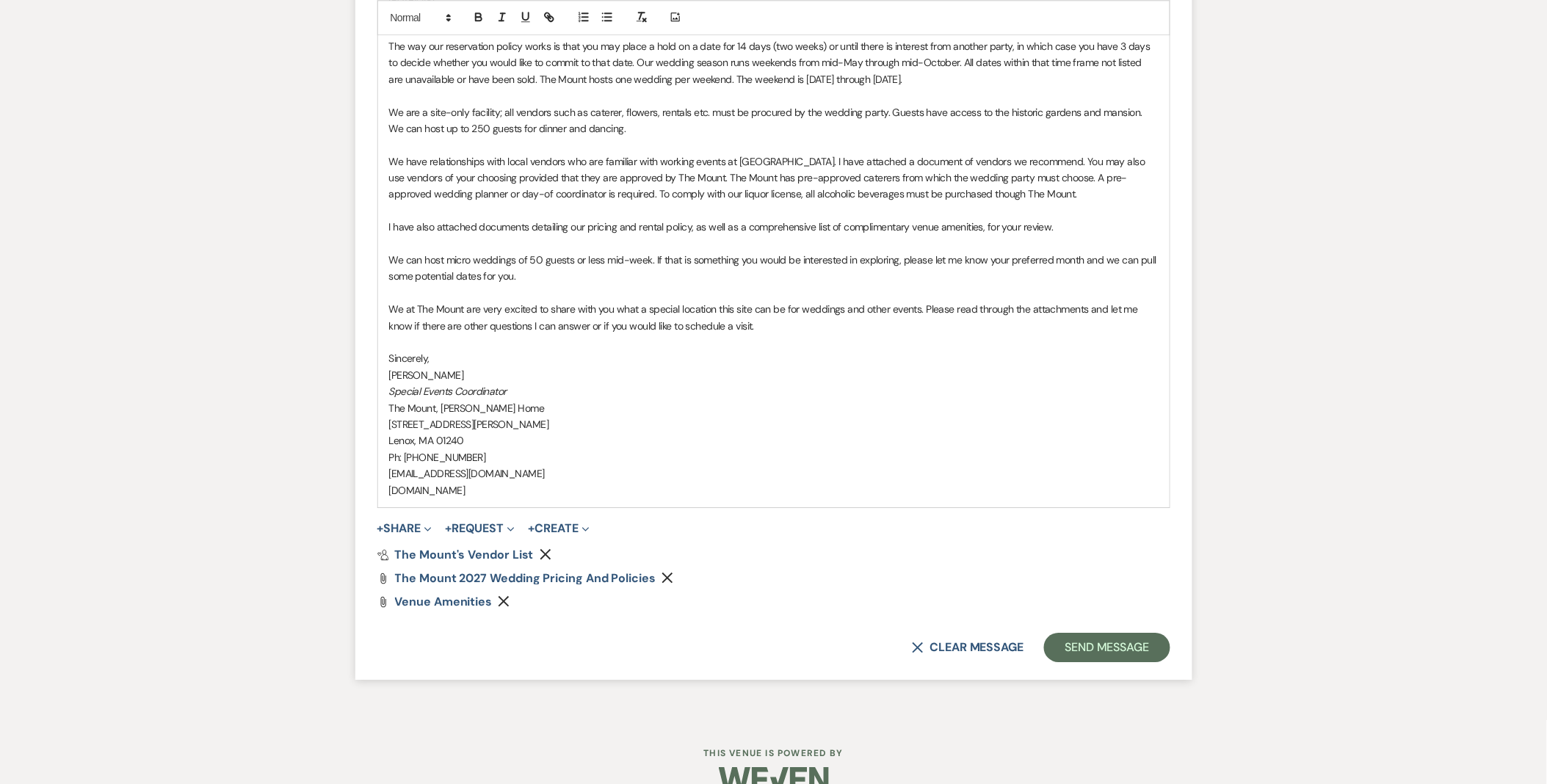
scroll to position [1410, 0]
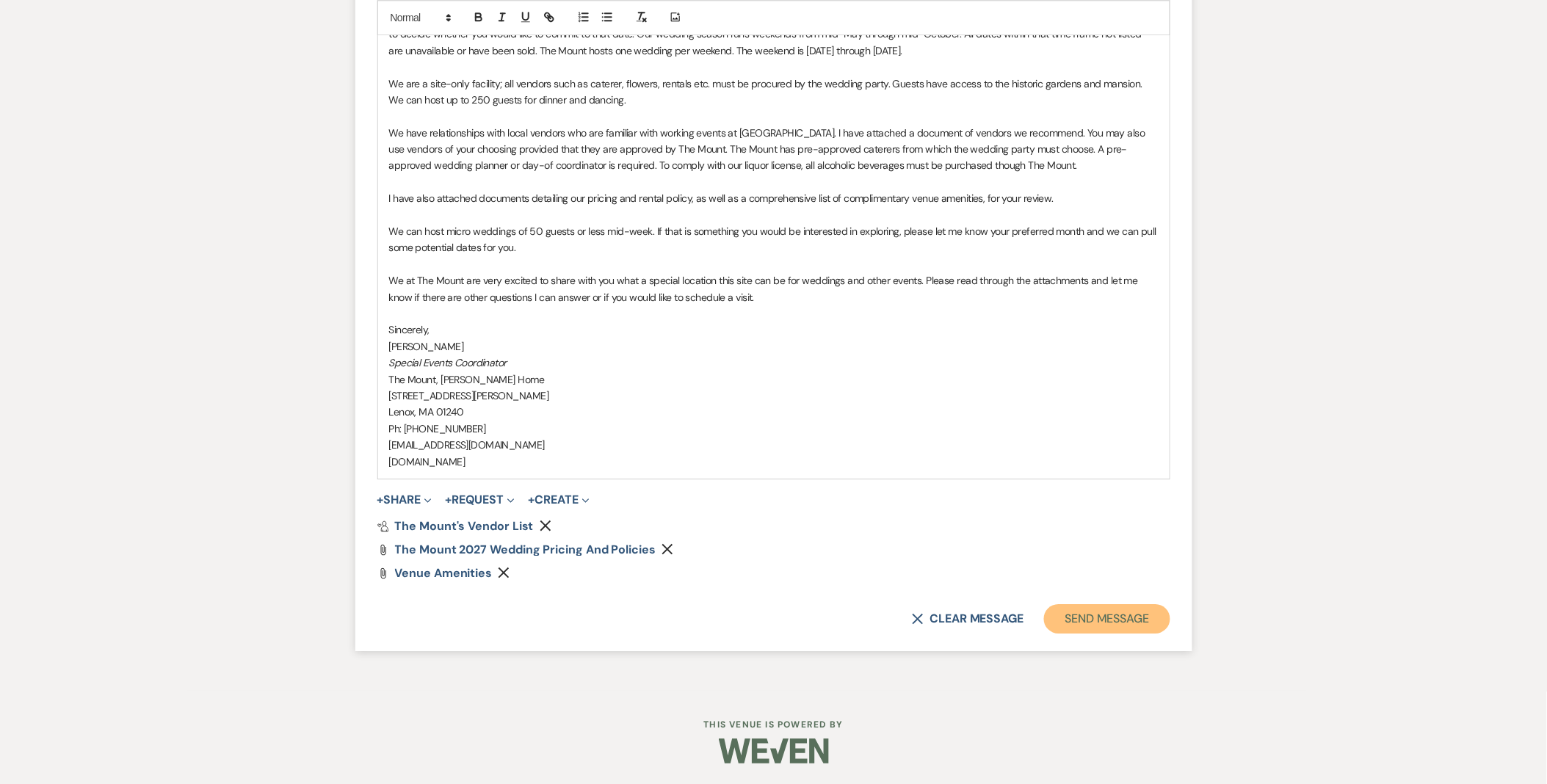
click at [1092, 619] on button "Send Message" at bounding box center [1107, 619] width 126 height 29
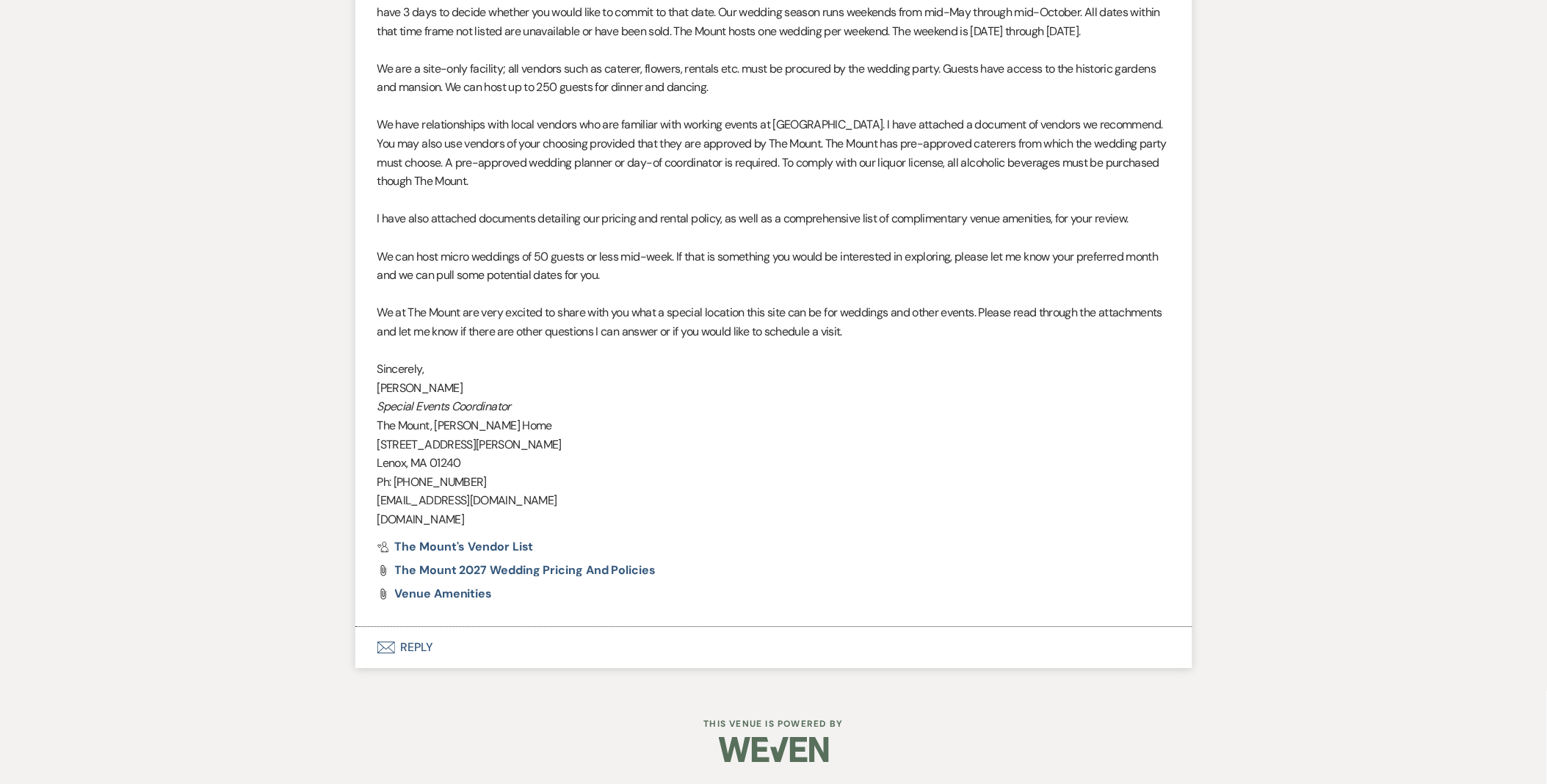
scroll to position [1237, 0]
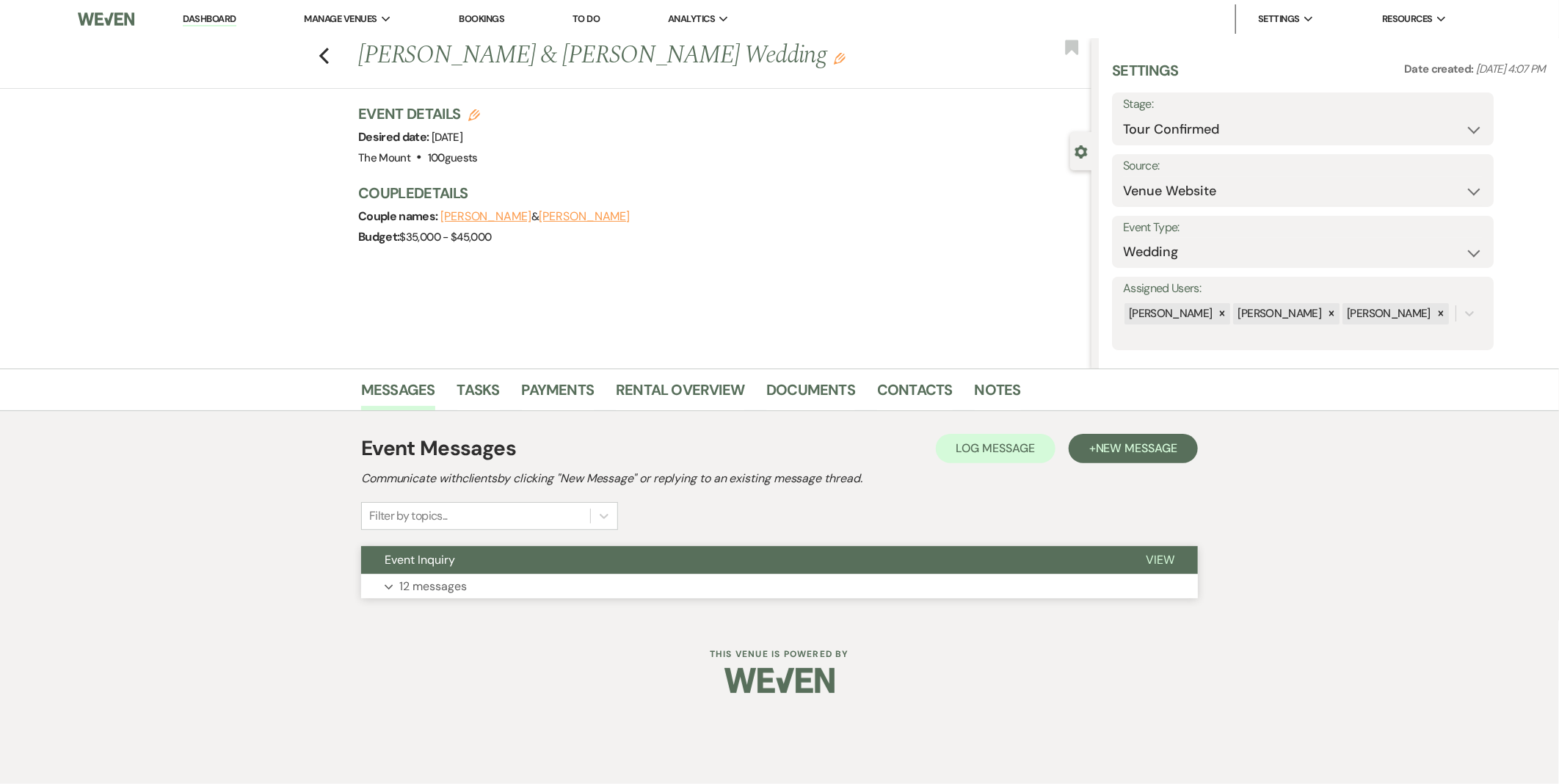
click at [688, 580] on button "Expand 12 messages" at bounding box center [779, 587] width 837 height 25
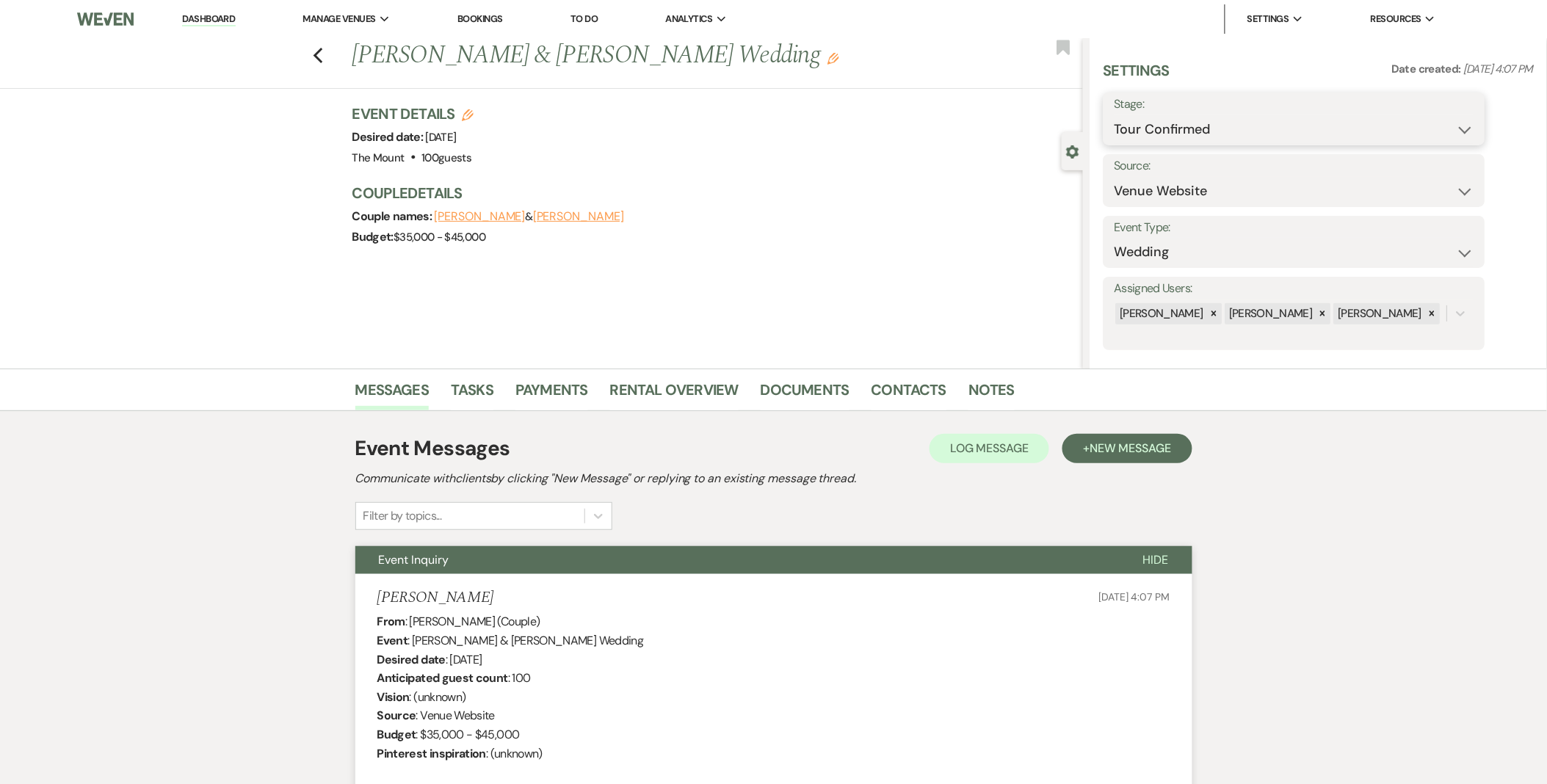
click at [1161, 118] on select "Inquiry Follow Up Tour Requested Tour Confirmed Toured Proposal Sent Booked Lost" at bounding box center [1294, 129] width 359 height 29
select select "8"
click at [1114, 115] on select "Inquiry Follow Up Tour Requested Tour Confirmed Toured Proposal Sent Booked Lost" at bounding box center [1294, 129] width 359 height 29
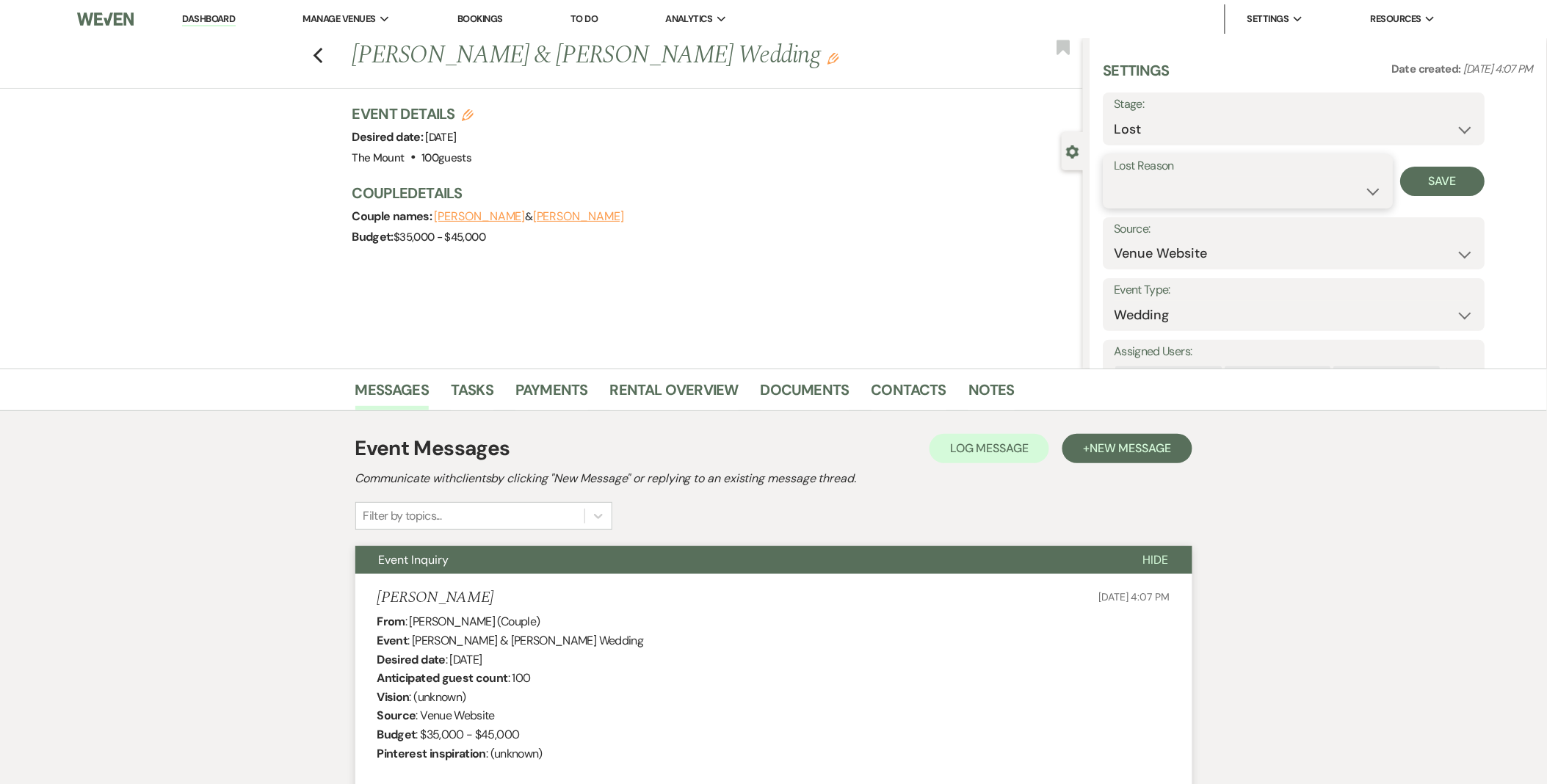
click at [1170, 181] on select "Booked Elsewhere Budget Date Unavailable No Response Not a Good Match Capacity …" at bounding box center [1248, 191] width 268 height 29
select select "8"
click at [1114, 177] on select "Booked Elsewhere Budget Date Unavailable No Response Not a Good Match Capacity …" at bounding box center [1248, 191] width 268 height 29
click at [1443, 172] on button "Save" at bounding box center [1443, 180] width 85 height 29
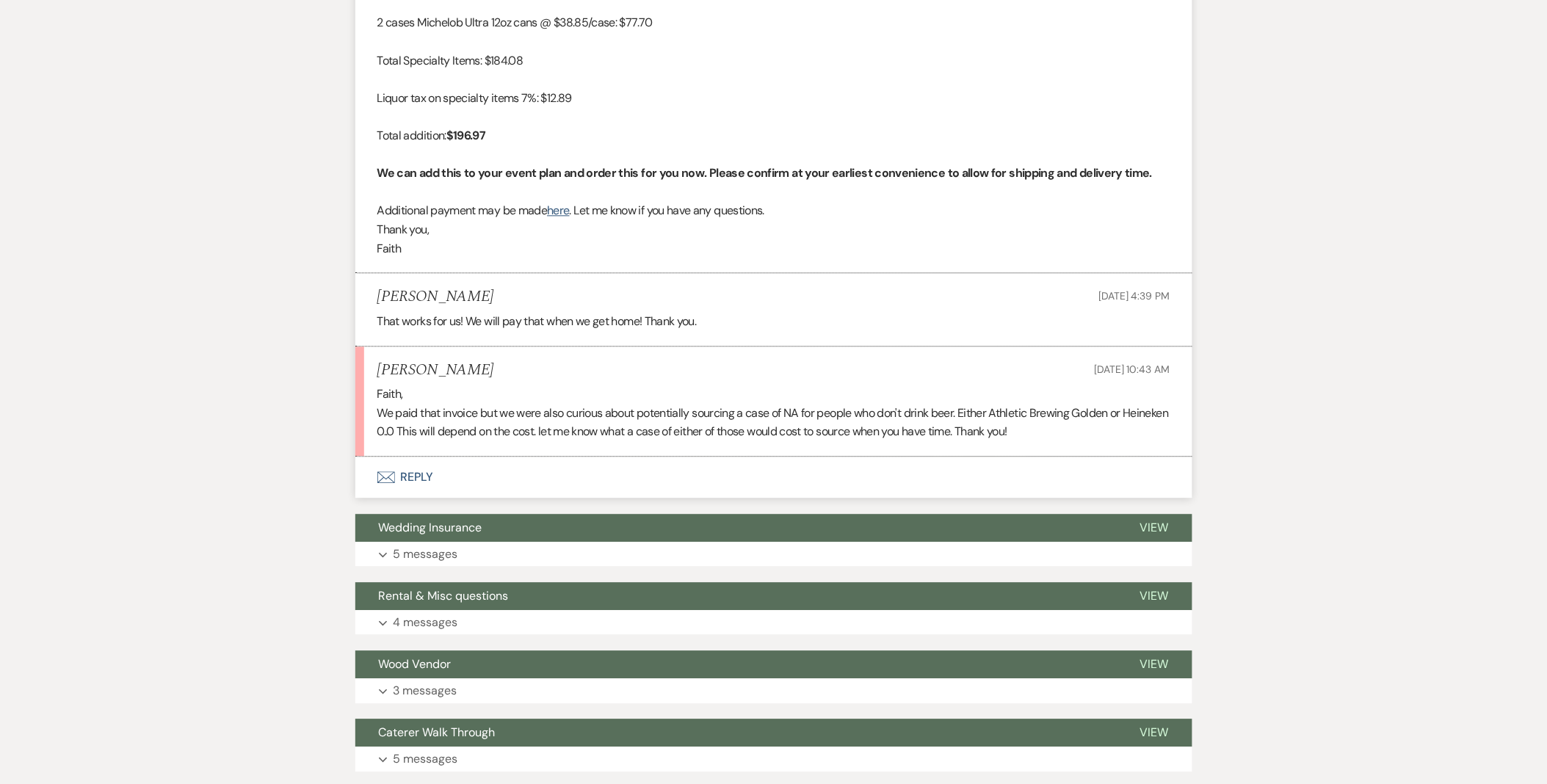
click at [428, 473] on button "Envelope Reply" at bounding box center [774, 477] width 837 height 41
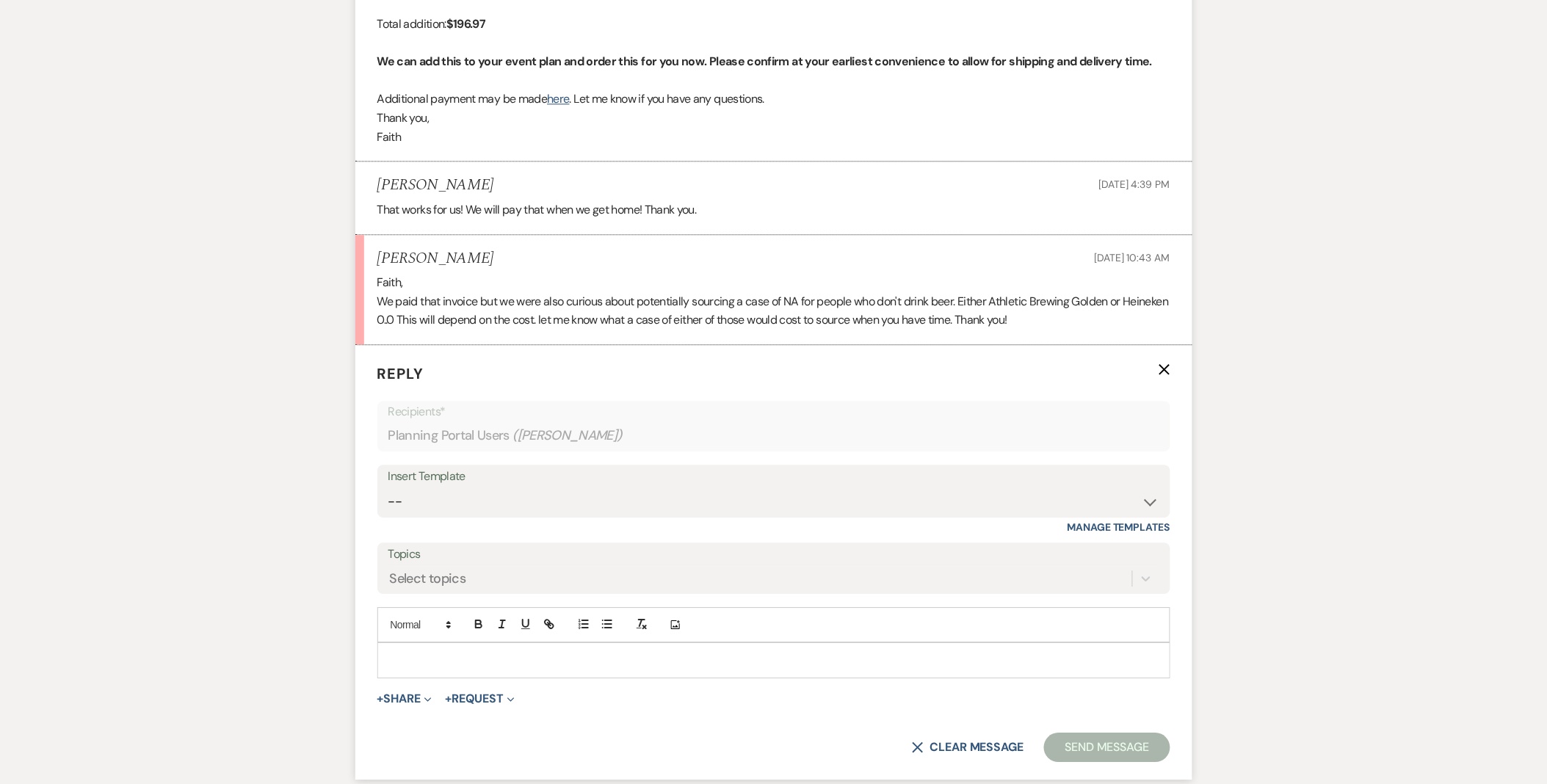
scroll to position [3227, 0]
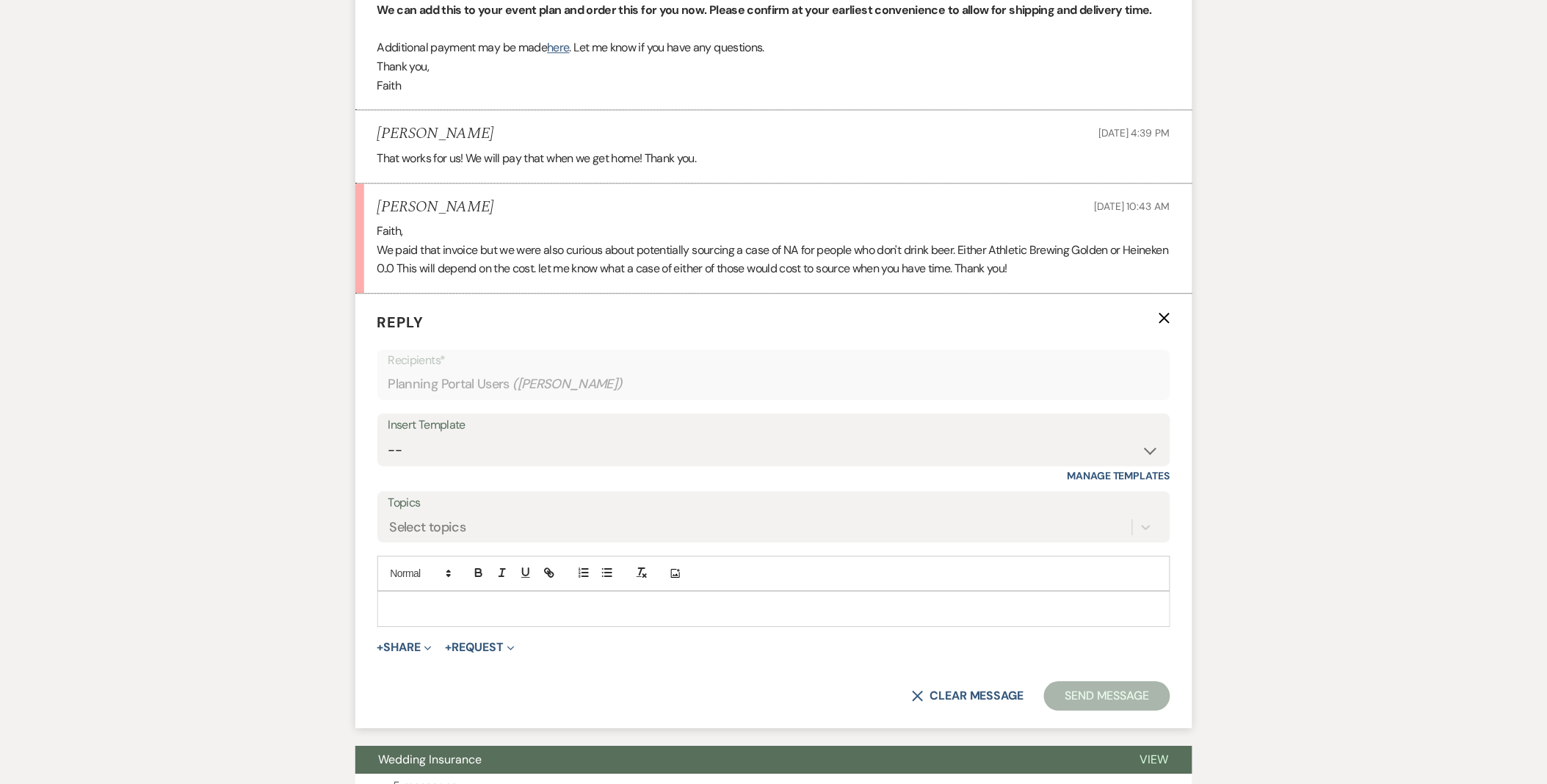
click at [471, 606] on p at bounding box center [774, 608] width 769 height 16
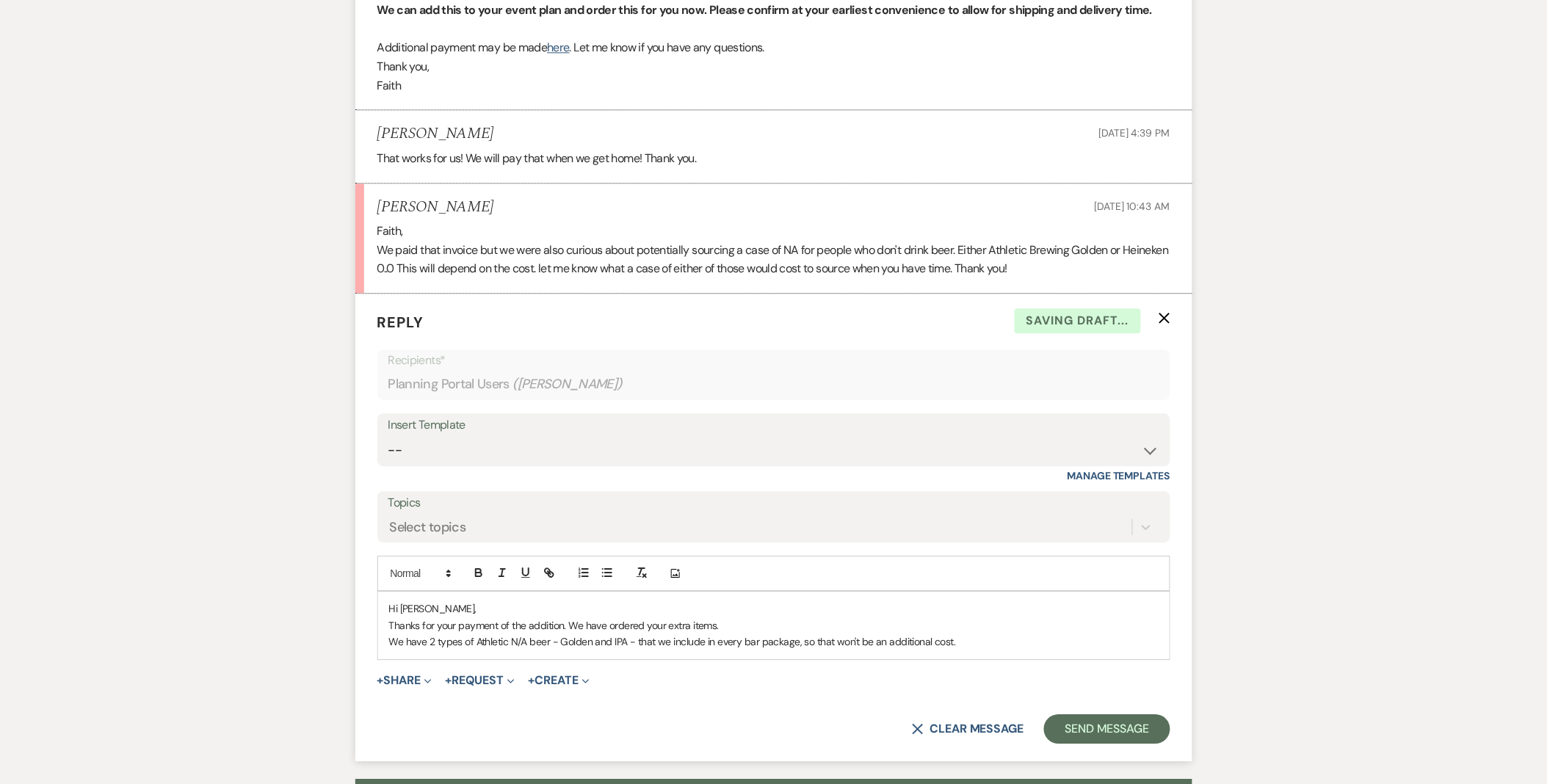
click at [981, 650] on p "We have 2 types of Athletic N/A beer - Golden and IPA - that we include in ever…" at bounding box center [774, 641] width 769 height 16
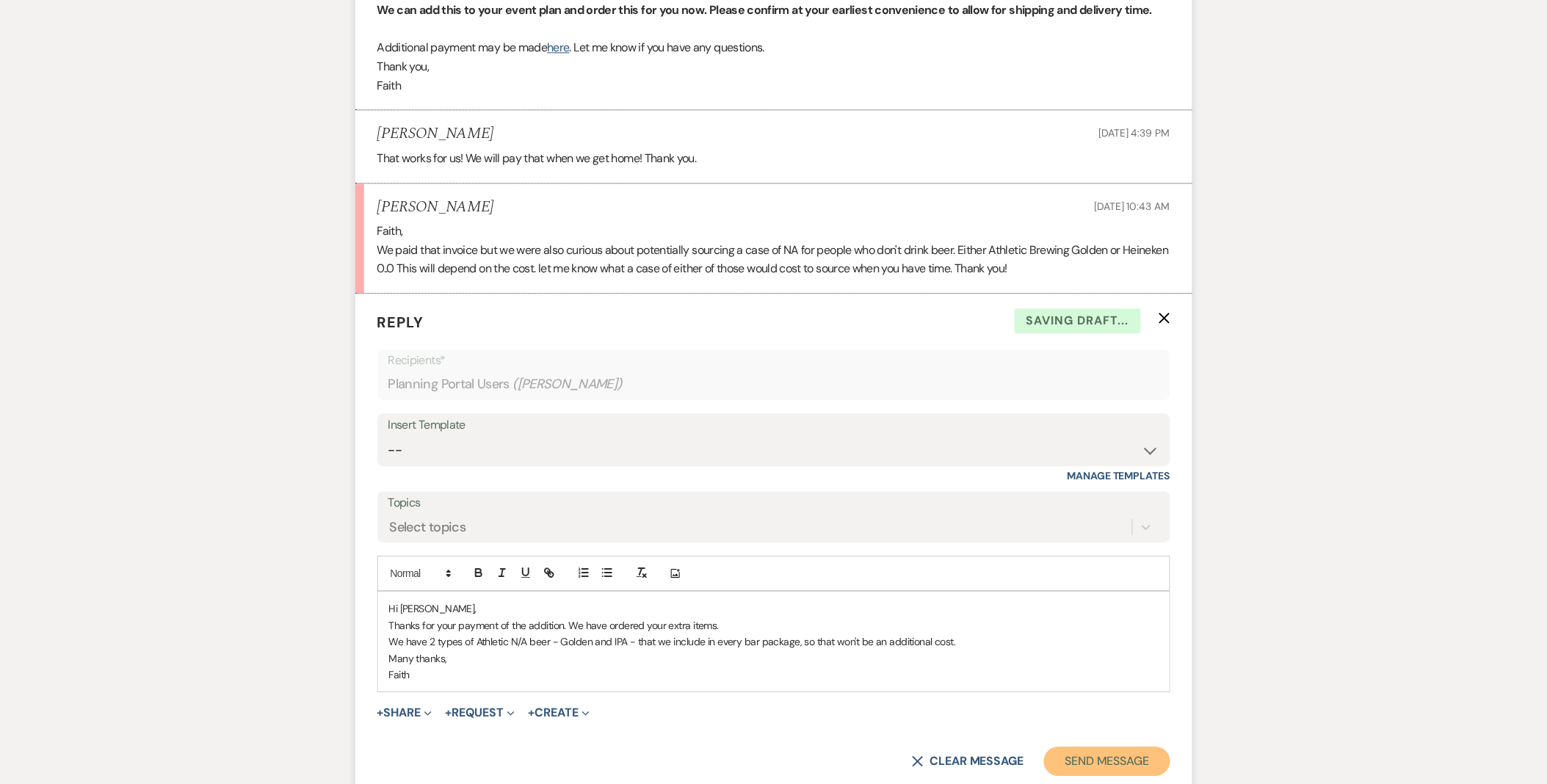
click at [1130, 757] on button "Send Message" at bounding box center [1107, 760] width 126 height 29
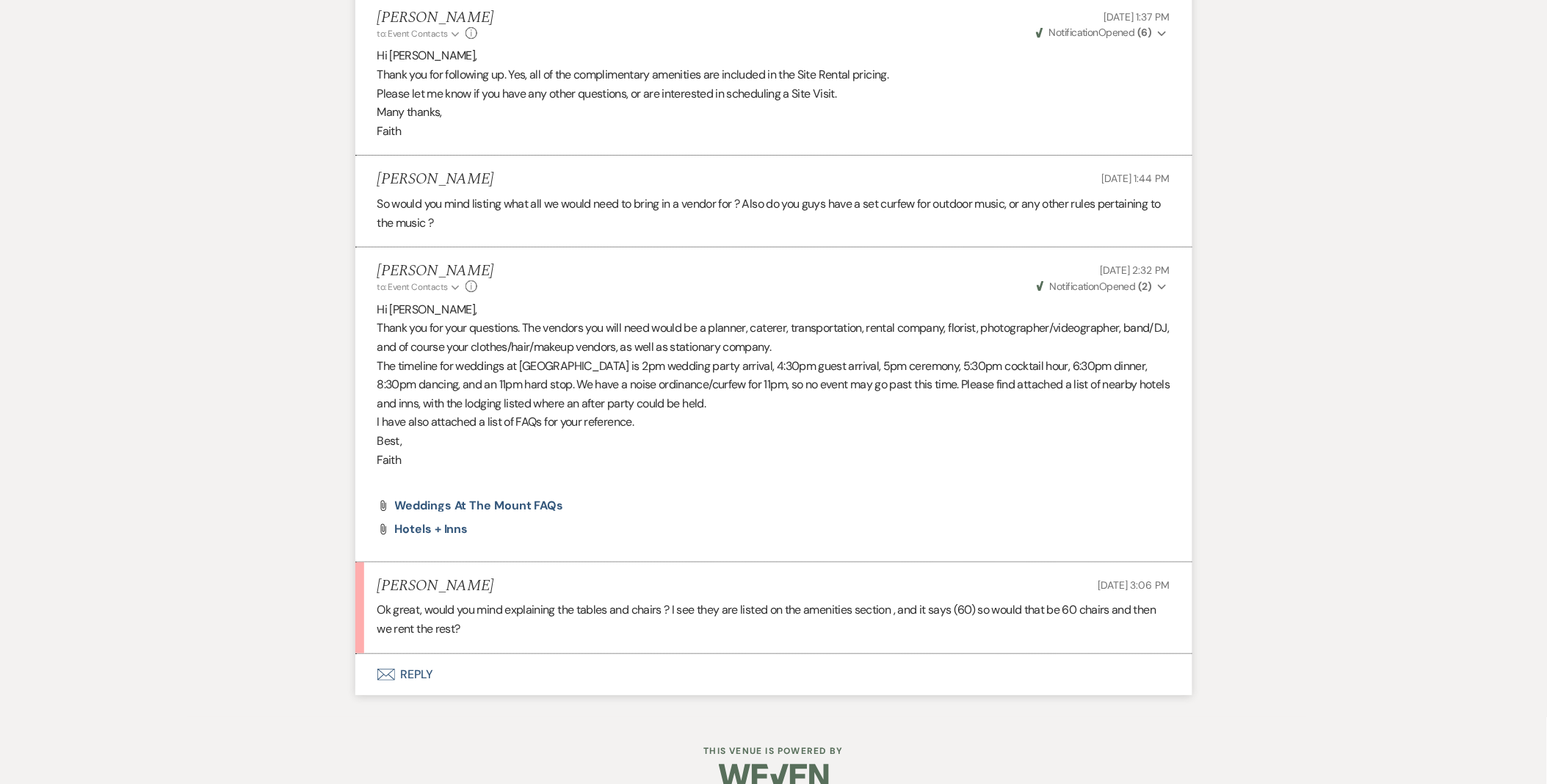
scroll to position [1963, 0]
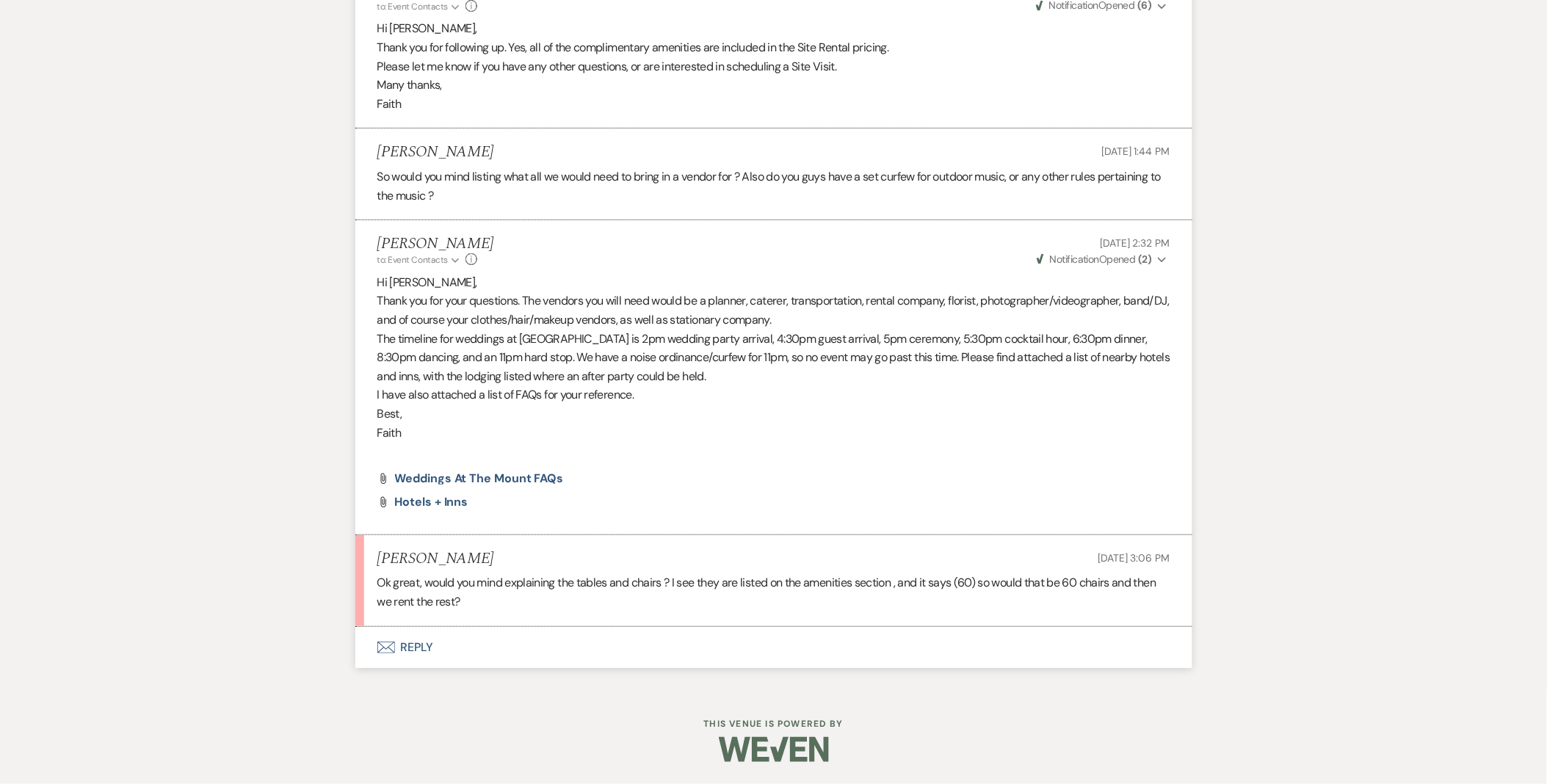
click at [407, 645] on button "Envelope Reply" at bounding box center [774, 647] width 837 height 41
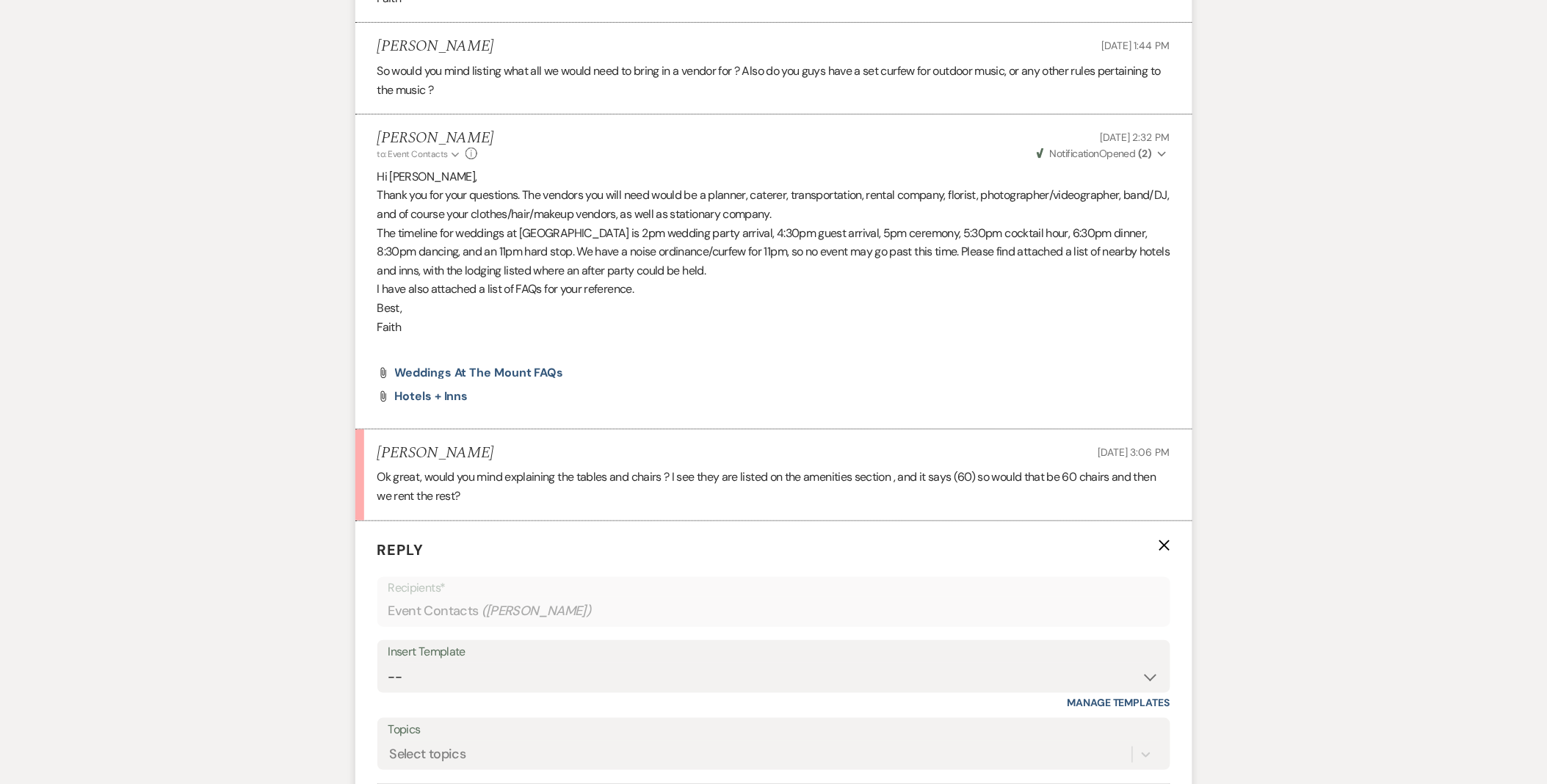
scroll to position [2207, 0]
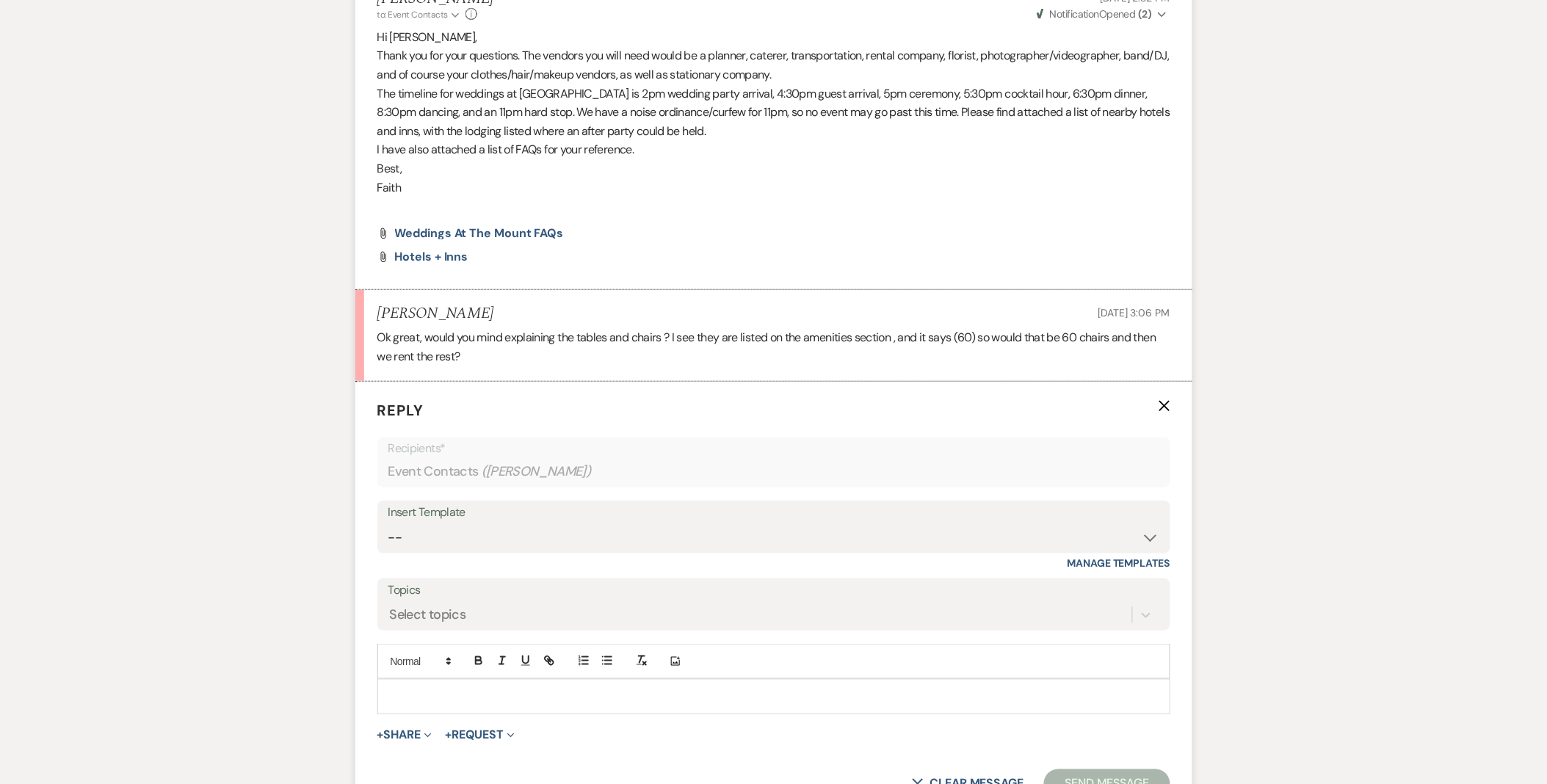
click at [618, 677] on div "Add Photo" at bounding box center [774, 661] width 793 height 35
click at [628, 691] on p at bounding box center [774, 696] width 769 height 16
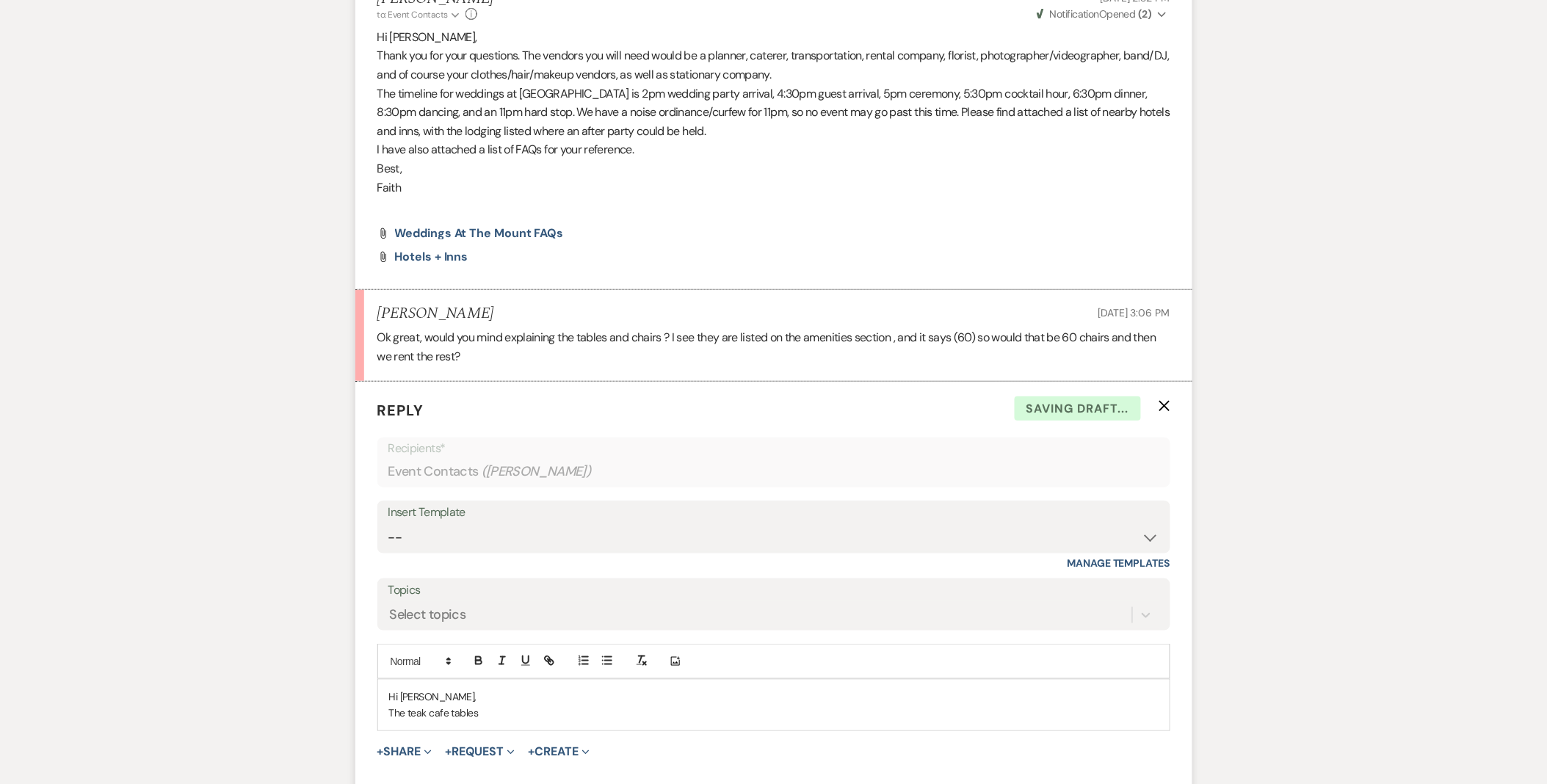
click at [384, 717] on div "Hi Clare, The teak cafe tables" at bounding box center [774, 705] width 792 height 50
click at [793, 704] on p "Hi Clare," at bounding box center [774, 696] width 769 height 16
click at [802, 728] on div "Hi Clare, Thanks for your questions. The teak cafe tables" at bounding box center [774, 705] width 792 height 50
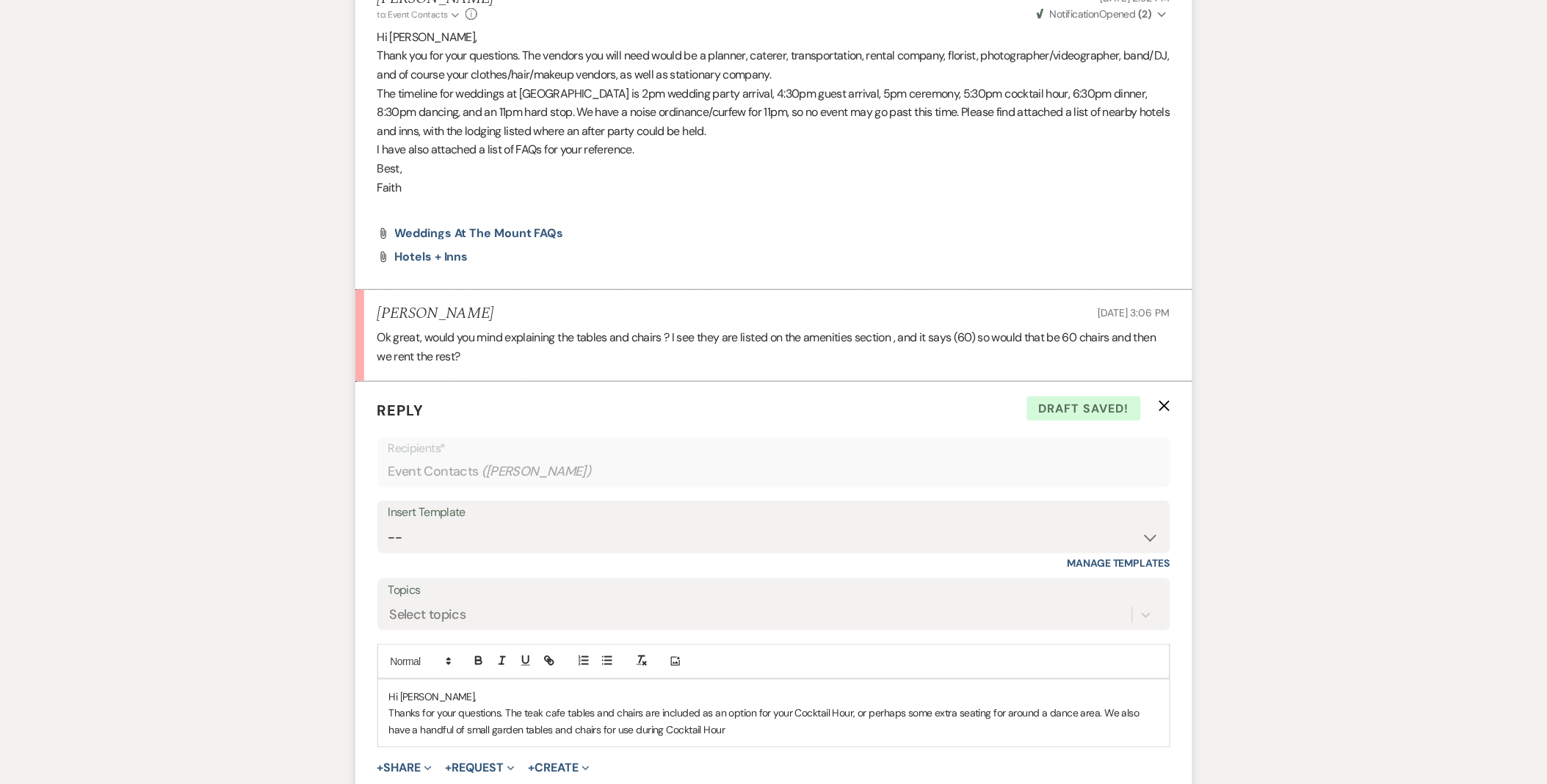
click at [855, 715] on p "Thanks for your questions. The teak cafe tables and chairs are included as an o…" at bounding box center [774, 720] width 769 height 33
click at [493, 734] on p "Thanks for your questions. The teak cafe tables and chairs are included as an o…" at bounding box center [774, 720] width 769 height 33
click at [1136, 731] on p "Thanks for your questions. The teak cafe tables and chairs are included as an o…" at bounding box center [774, 729] width 769 height 50
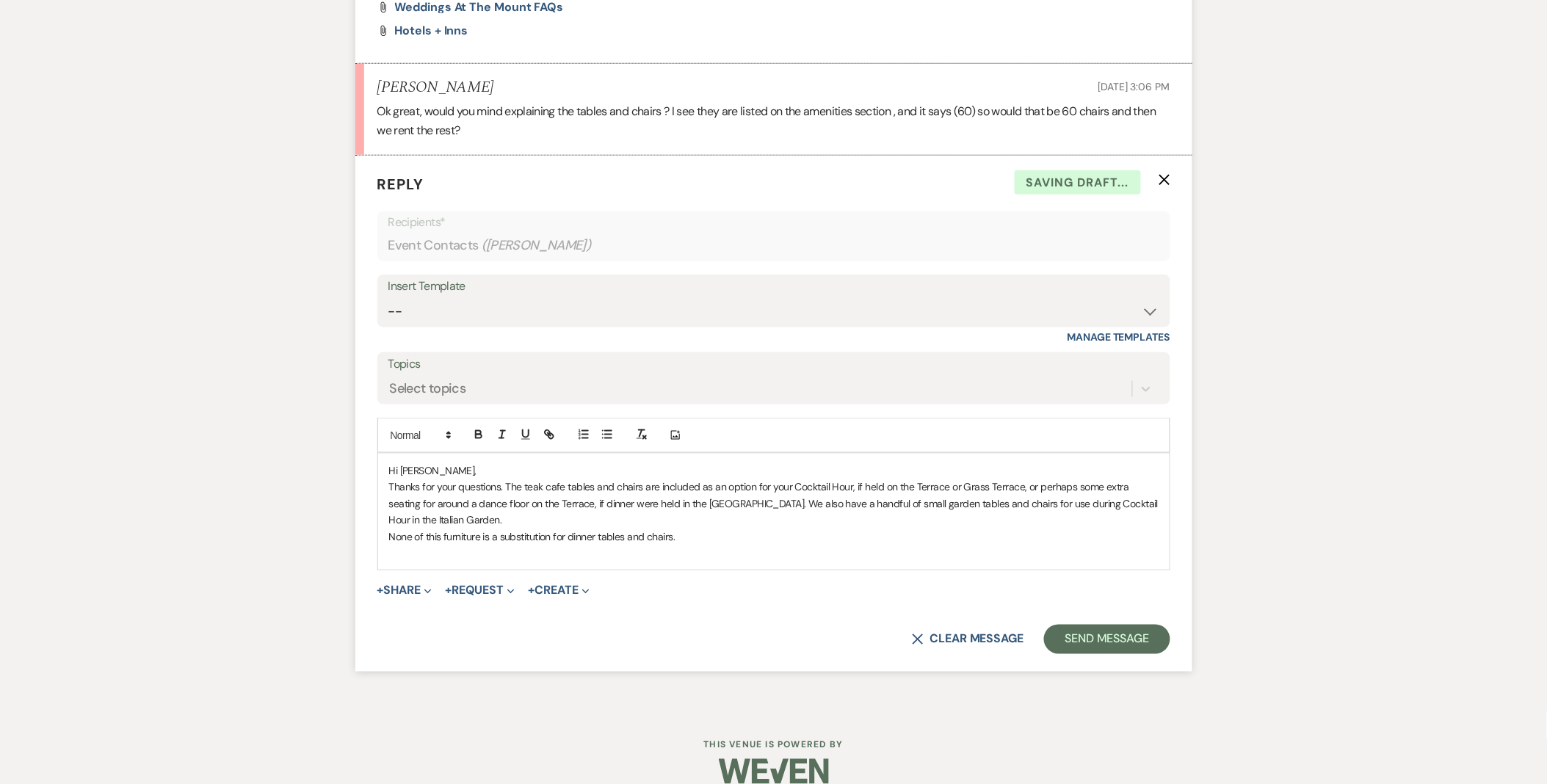
scroll to position [2456, 0]
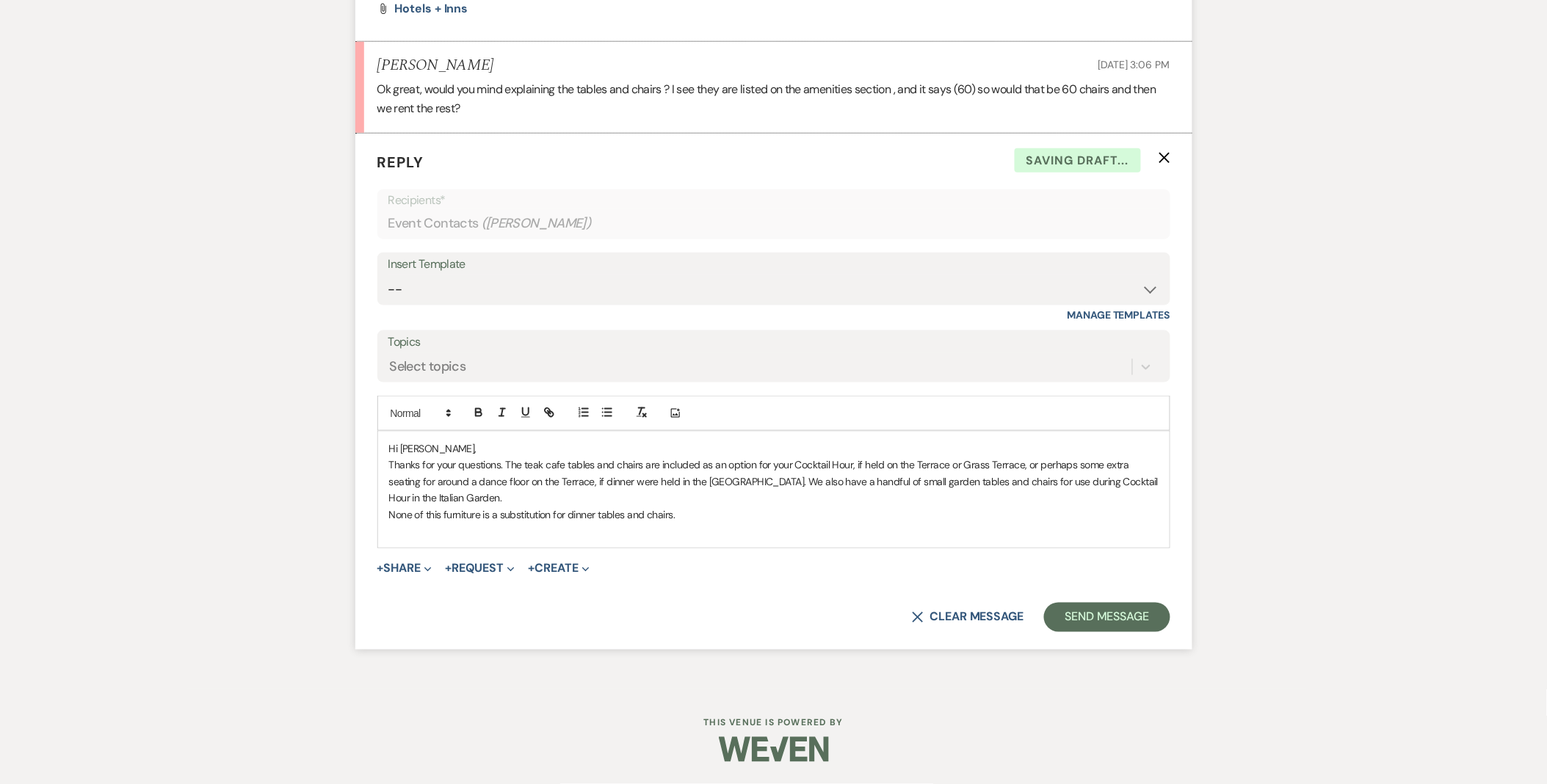
click at [387, 522] on div "Hi Clare, Thanks for your questions. The teak cafe tables and chairs are includ…" at bounding box center [774, 489] width 792 height 116
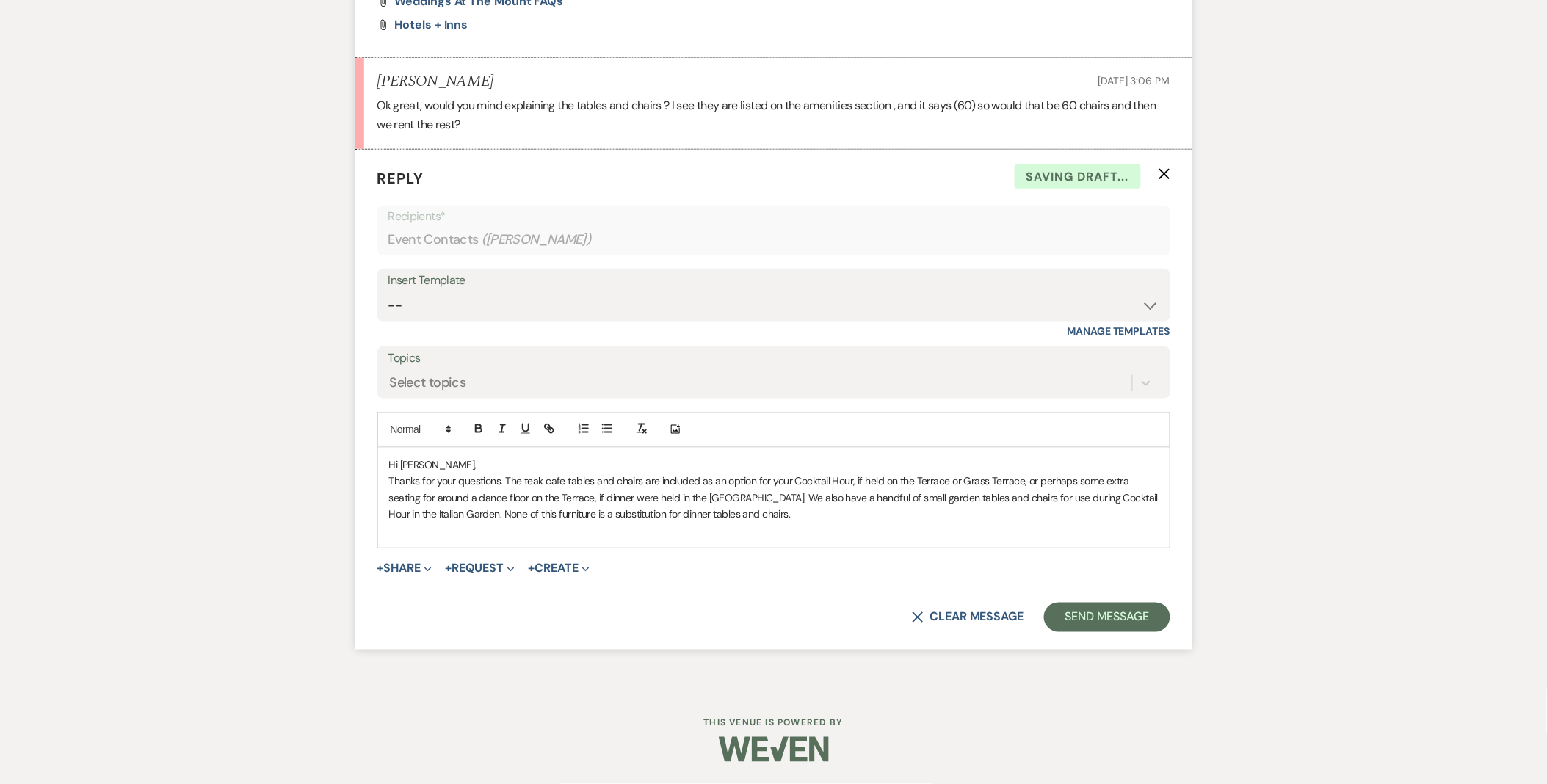
scroll to position [2439, 0]
click at [450, 541] on div "Hi Clare, Thanks for your questions. The teak cafe tables and chairs are includ…" at bounding box center [774, 497] width 792 height 100
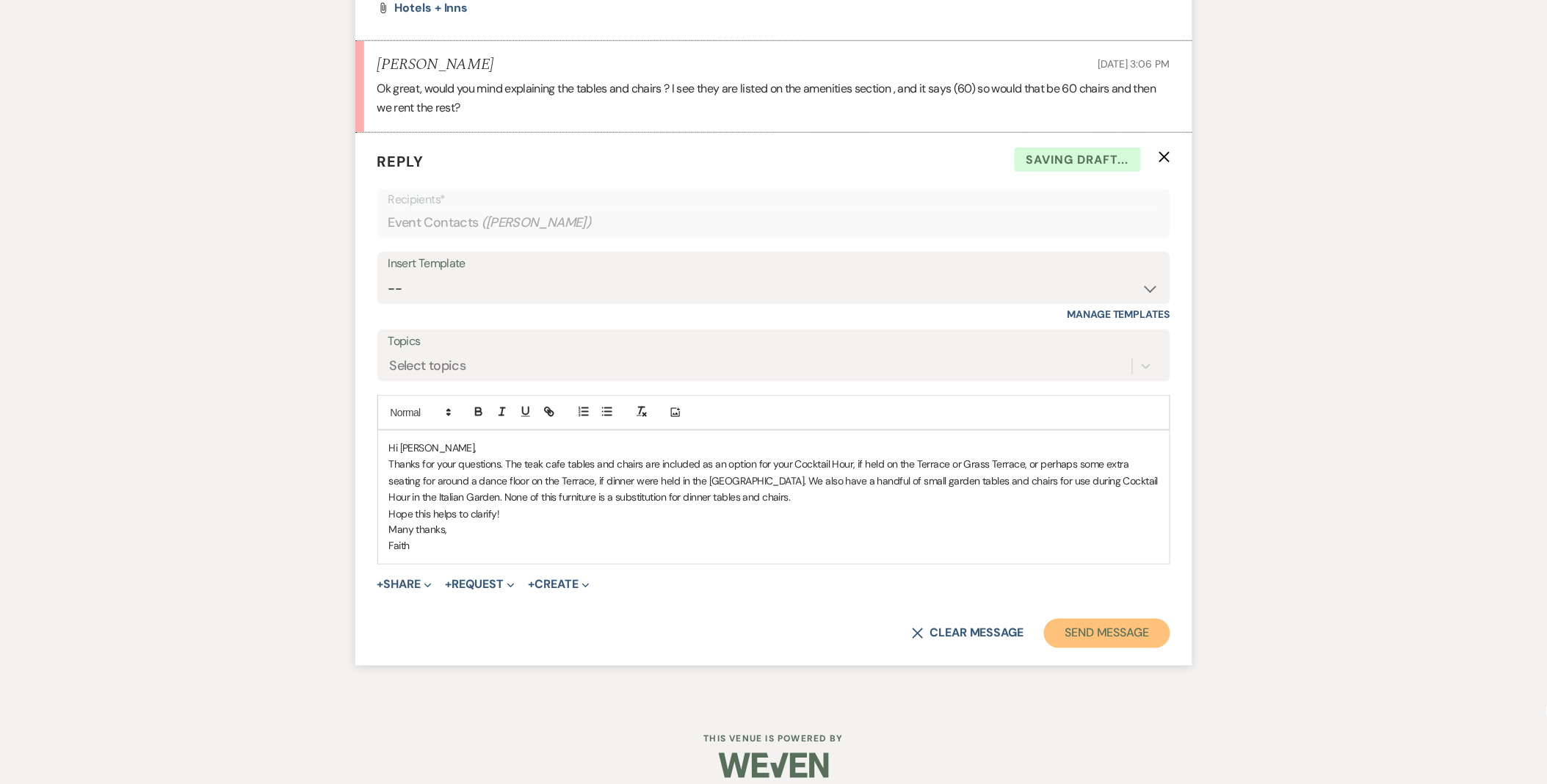
click at [1111, 639] on button "Send Message" at bounding box center [1107, 633] width 126 height 29
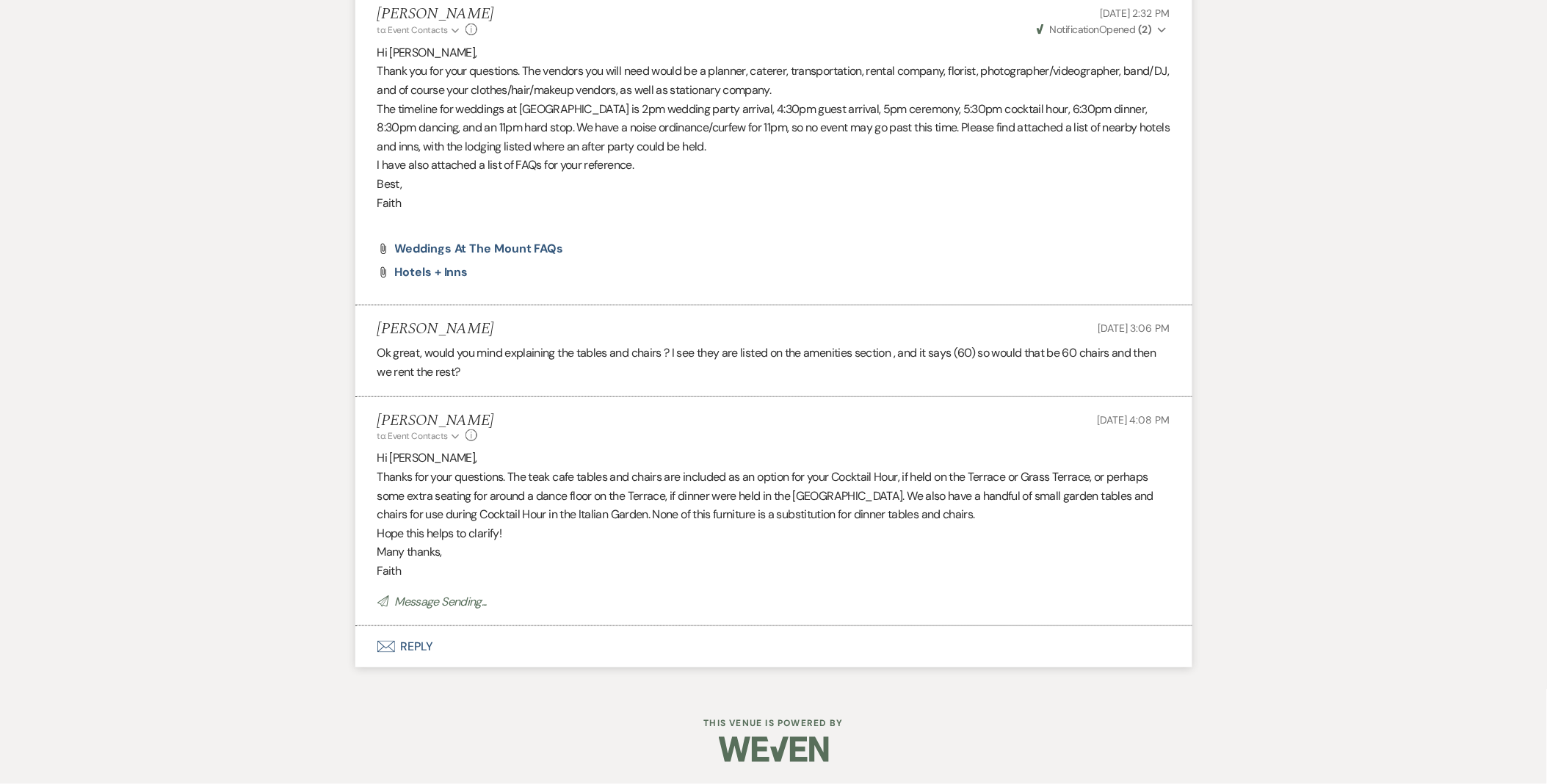
scroll to position [2192, 0]
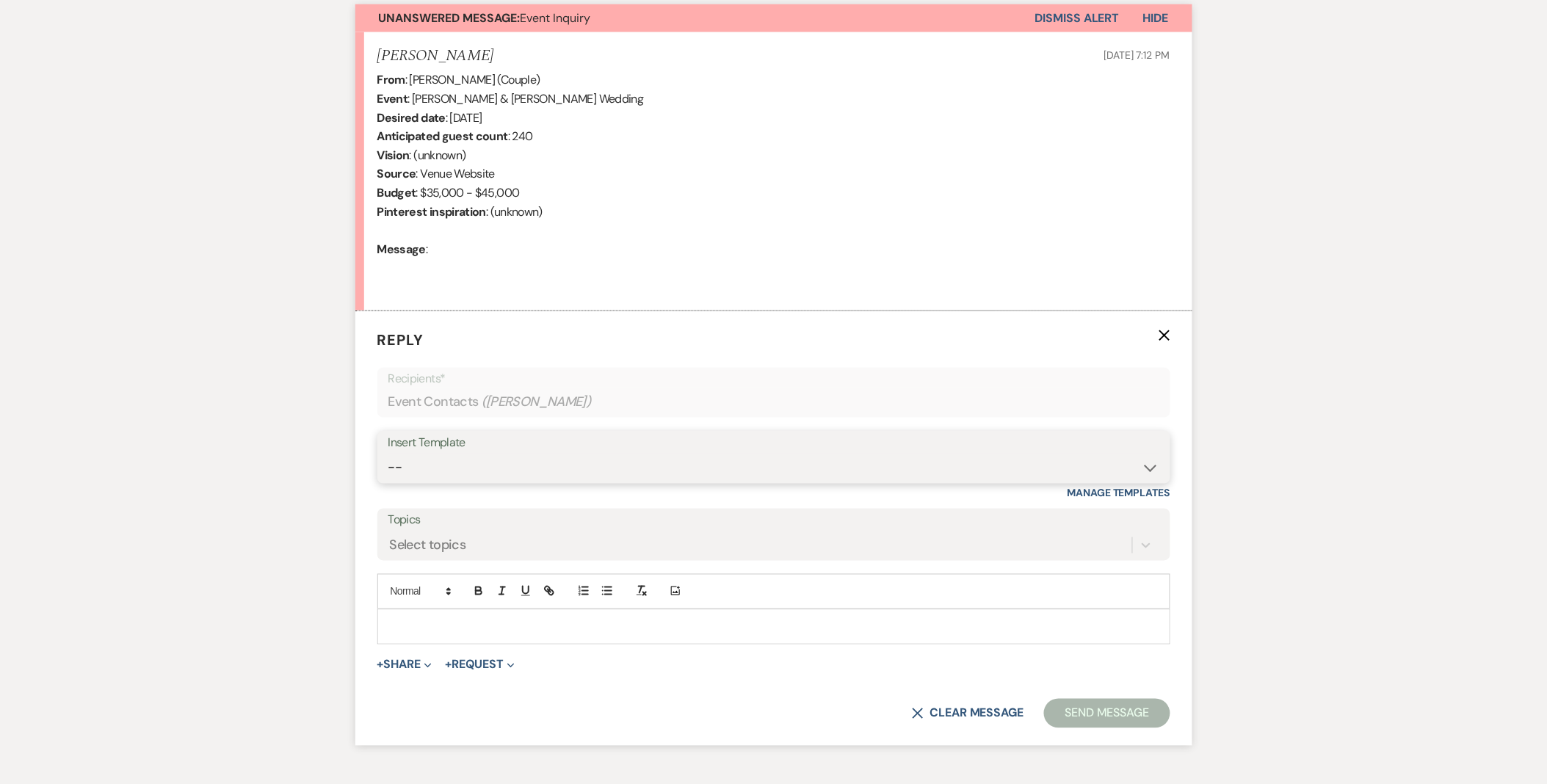
click at [433, 471] on select "-- Weven Planning Portal Introduction (Booked Events) Initial Inquiry Response …" at bounding box center [774, 468] width 771 height 29
select select "5515"
click at [389, 453] on select "-- Weven Planning Portal Introduction (Booked Events) Initial Inquiry Response …" at bounding box center [774, 468] width 771 height 29
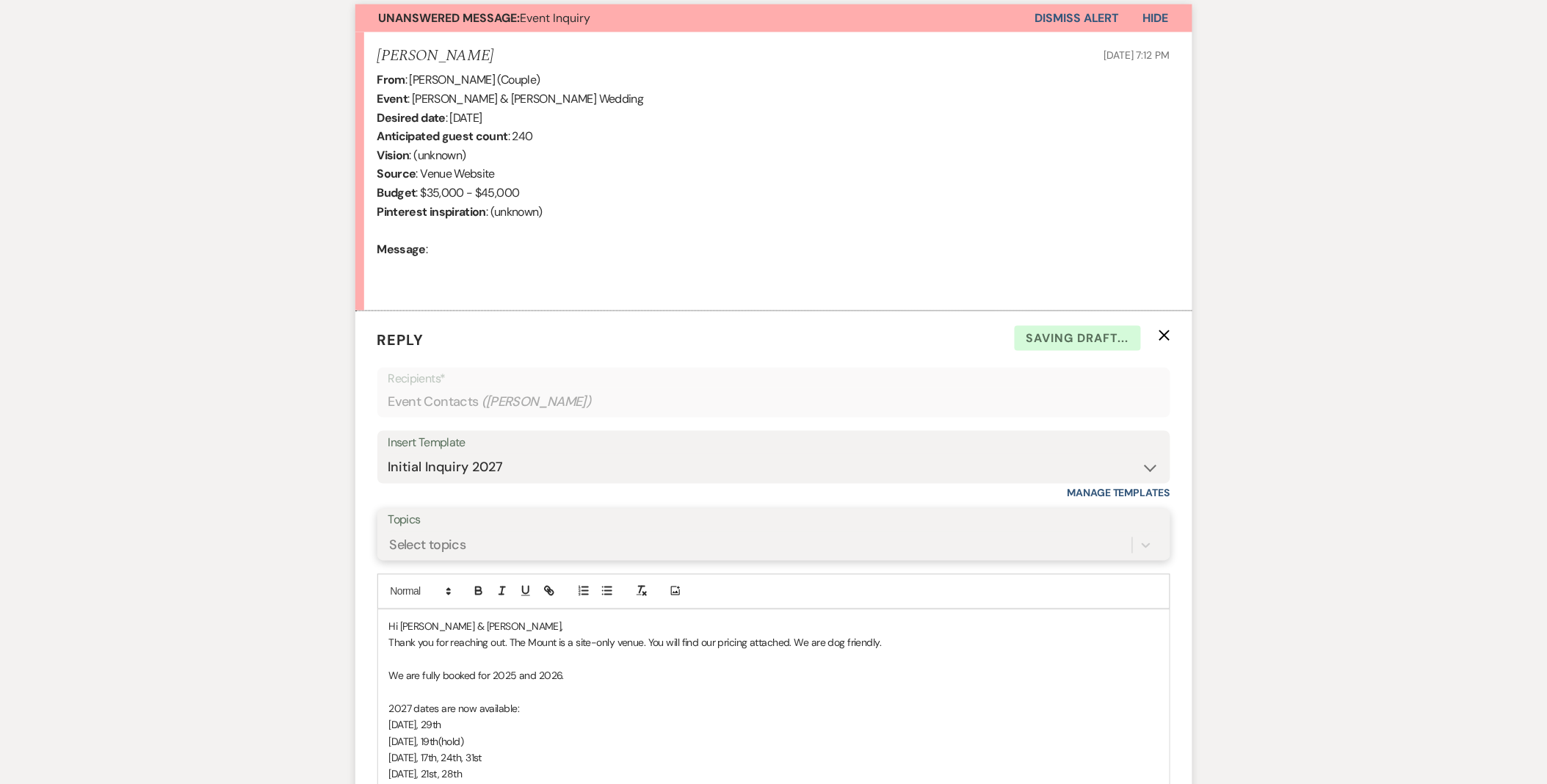
click at [482, 536] on div "Select topics" at bounding box center [761, 545] width 744 height 26
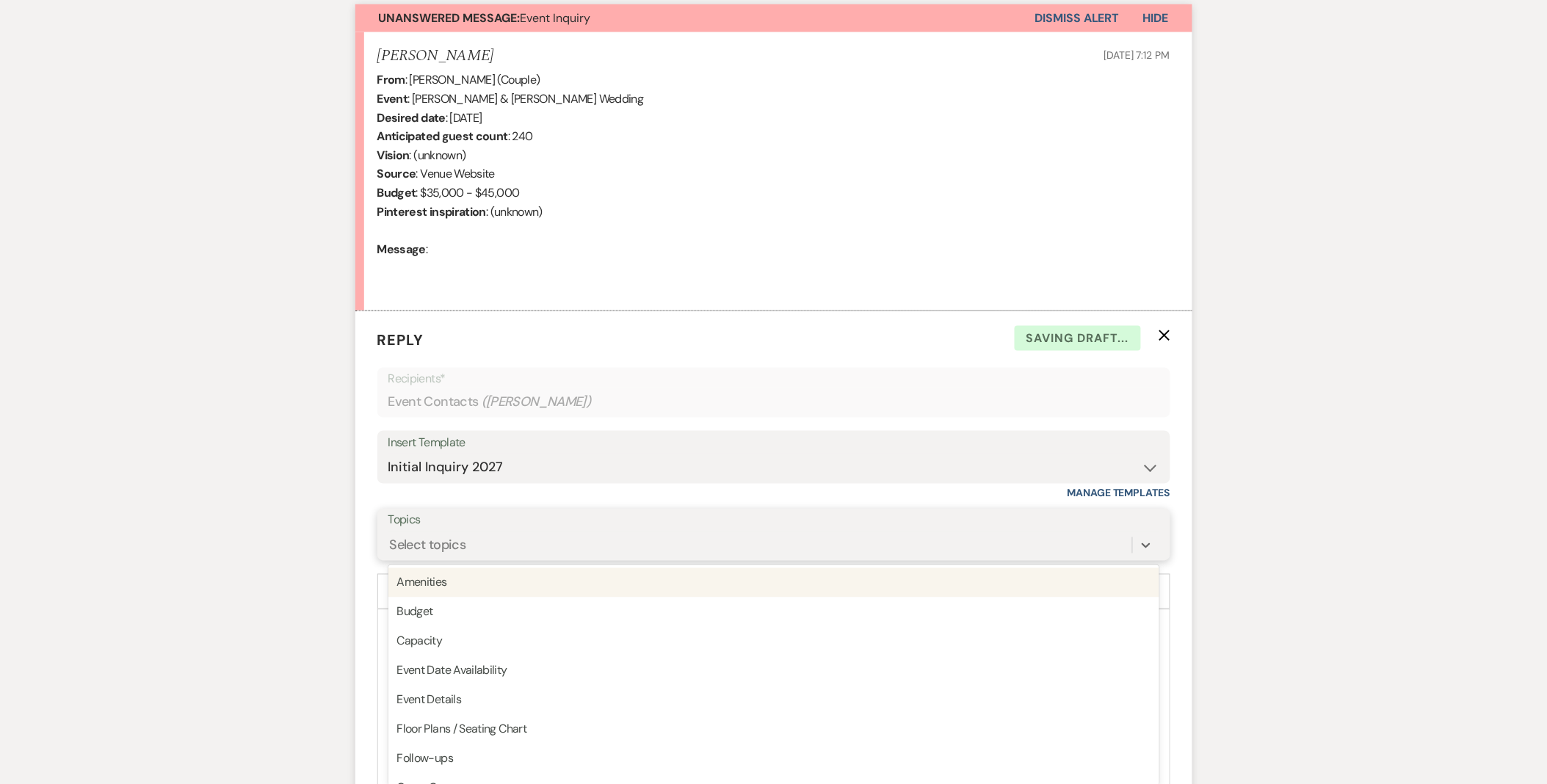
scroll to position [548, 0]
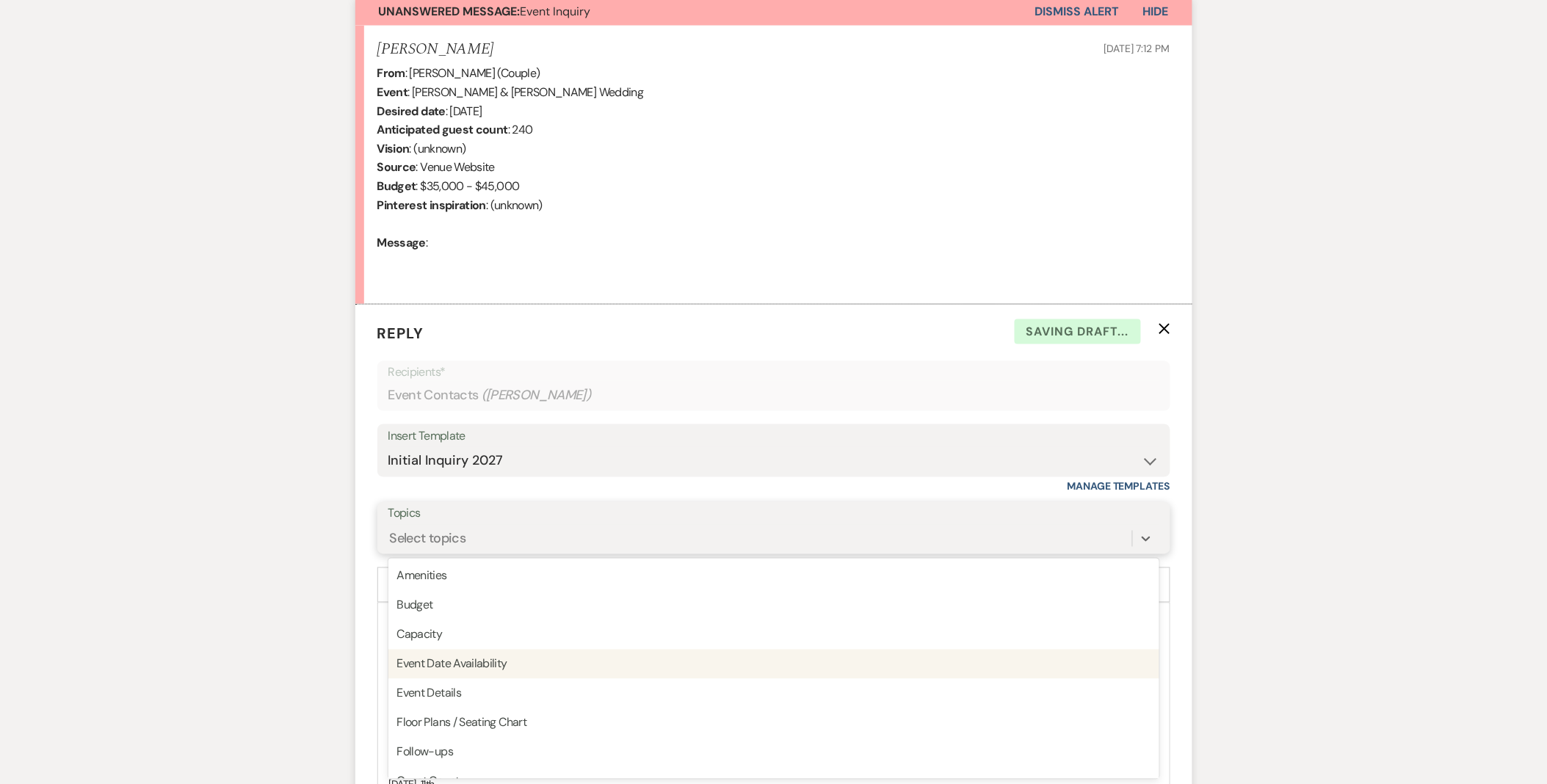
click at [496, 657] on div "Event Date Availability" at bounding box center [774, 664] width 771 height 29
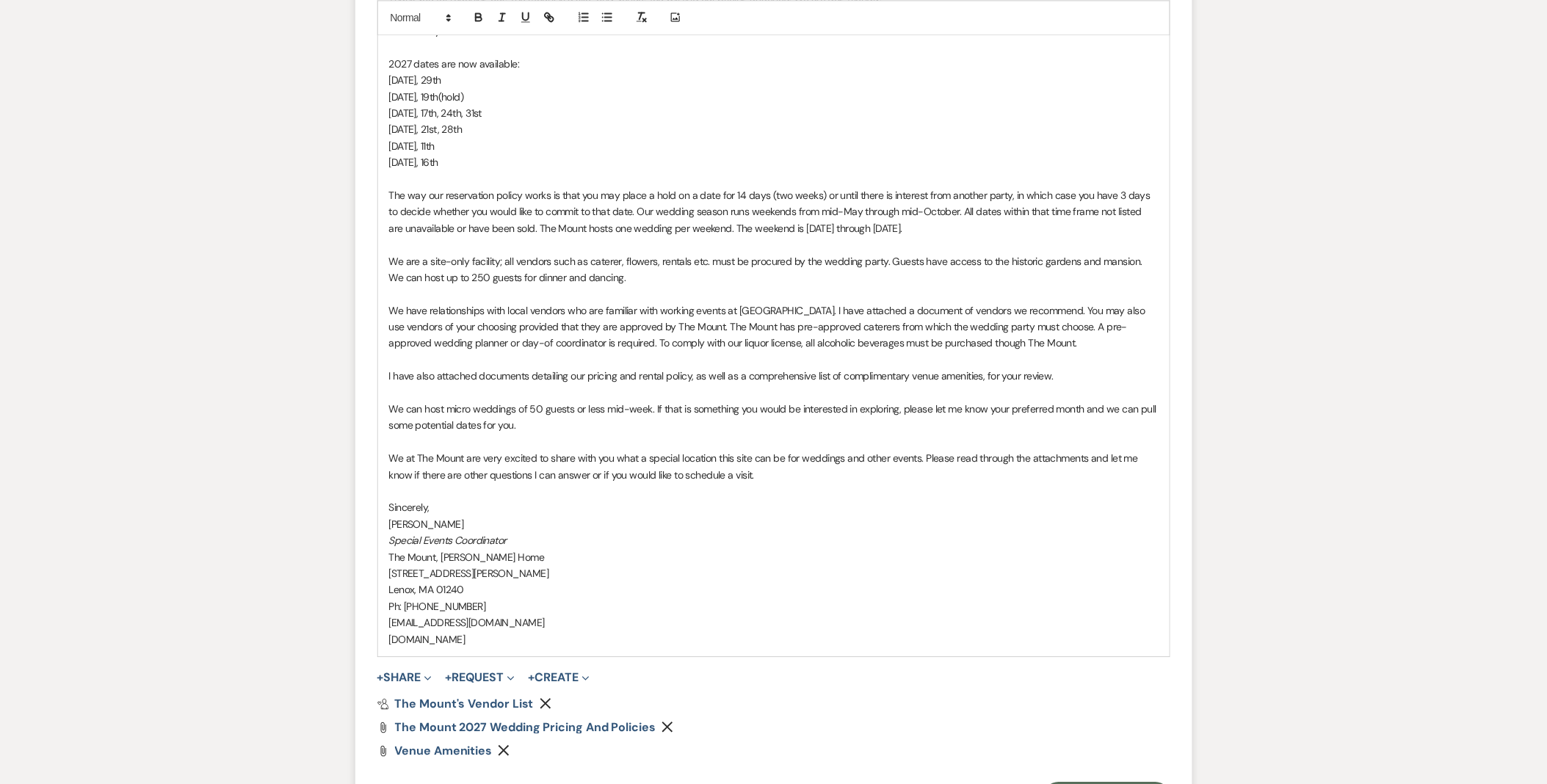
scroll to position [1365, 0]
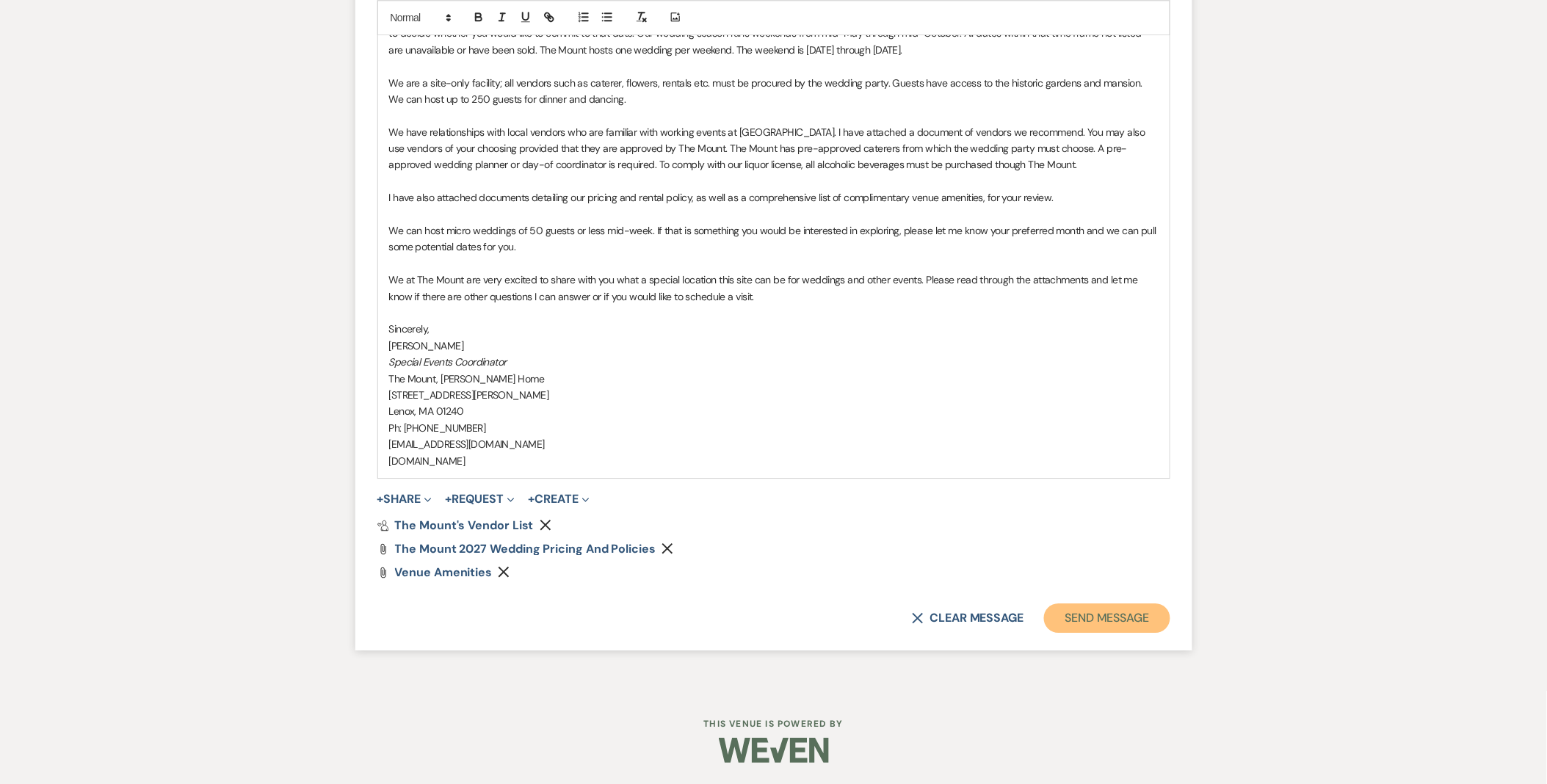
click at [1060, 620] on button "Send Message" at bounding box center [1107, 618] width 126 height 29
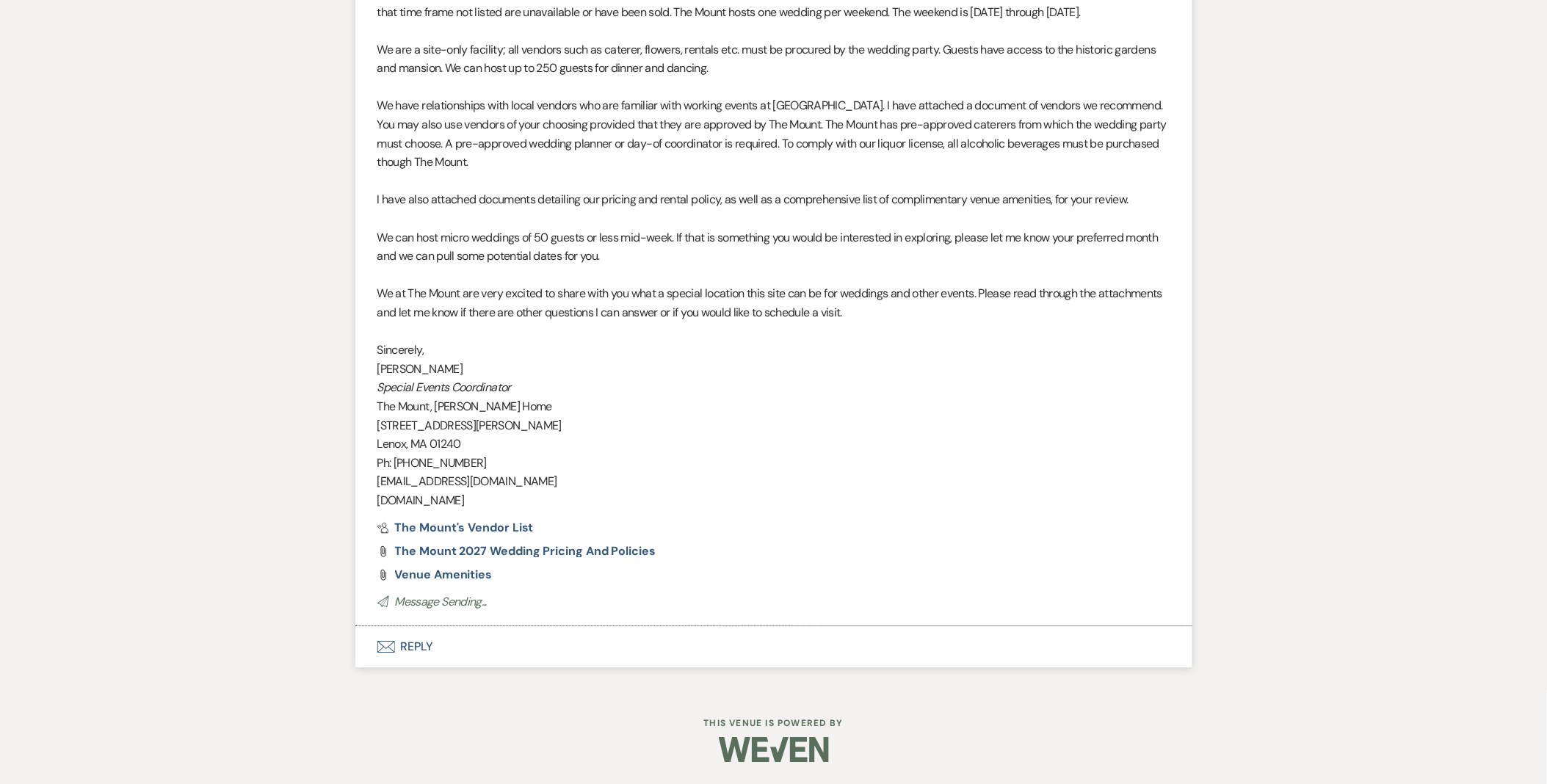
scroll to position [1211, 0]
